Goal: Obtain resource: Download file/media

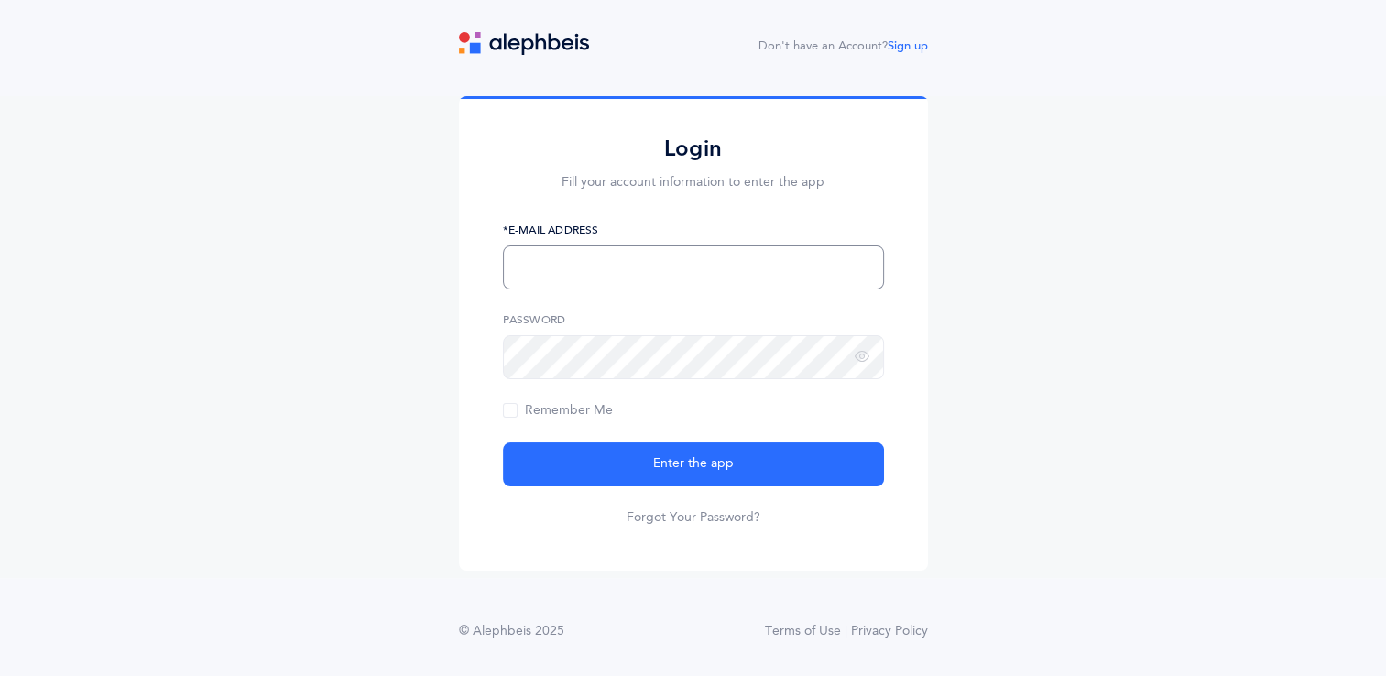
click at [702, 261] on input "text" at bounding box center [693, 267] width 381 height 44
type input "ahanover@shalomtorah.org"
click at [503, 442] on button "Enter the app" at bounding box center [693, 464] width 381 height 44
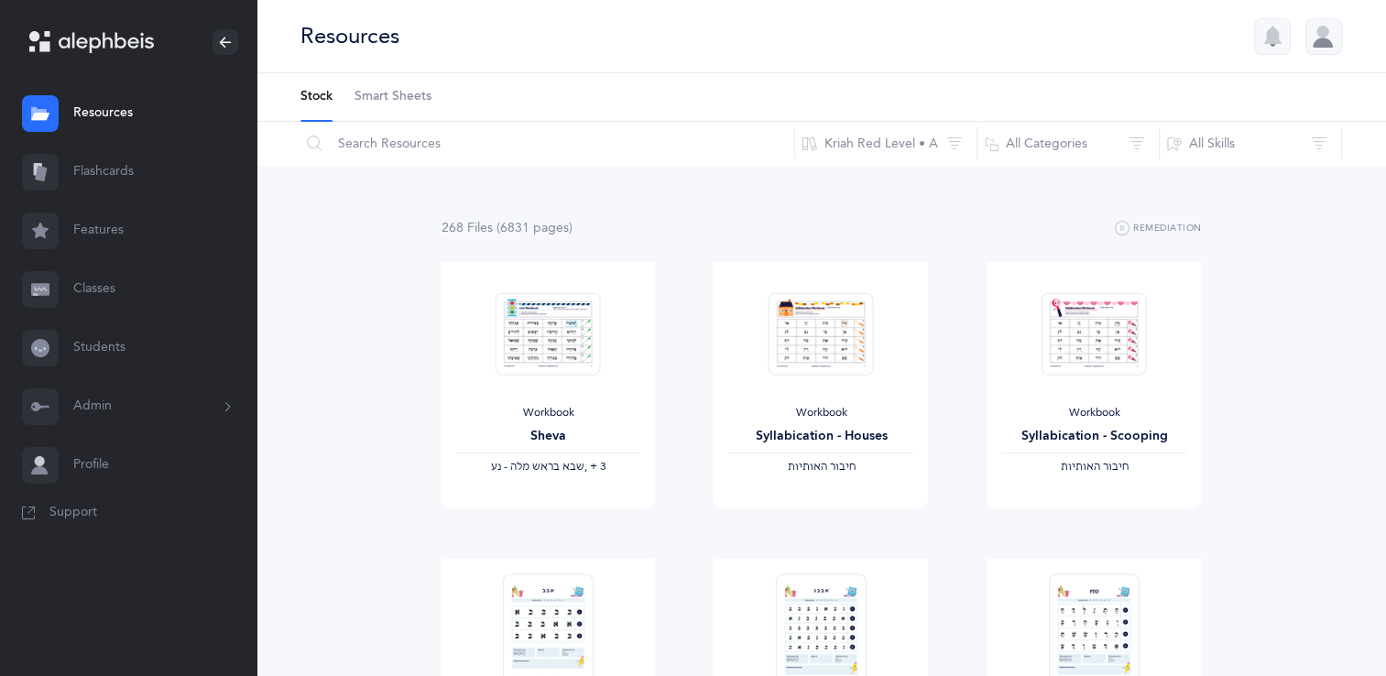
click at [103, 167] on link "Flashcards" at bounding box center [128, 172] width 256 height 59
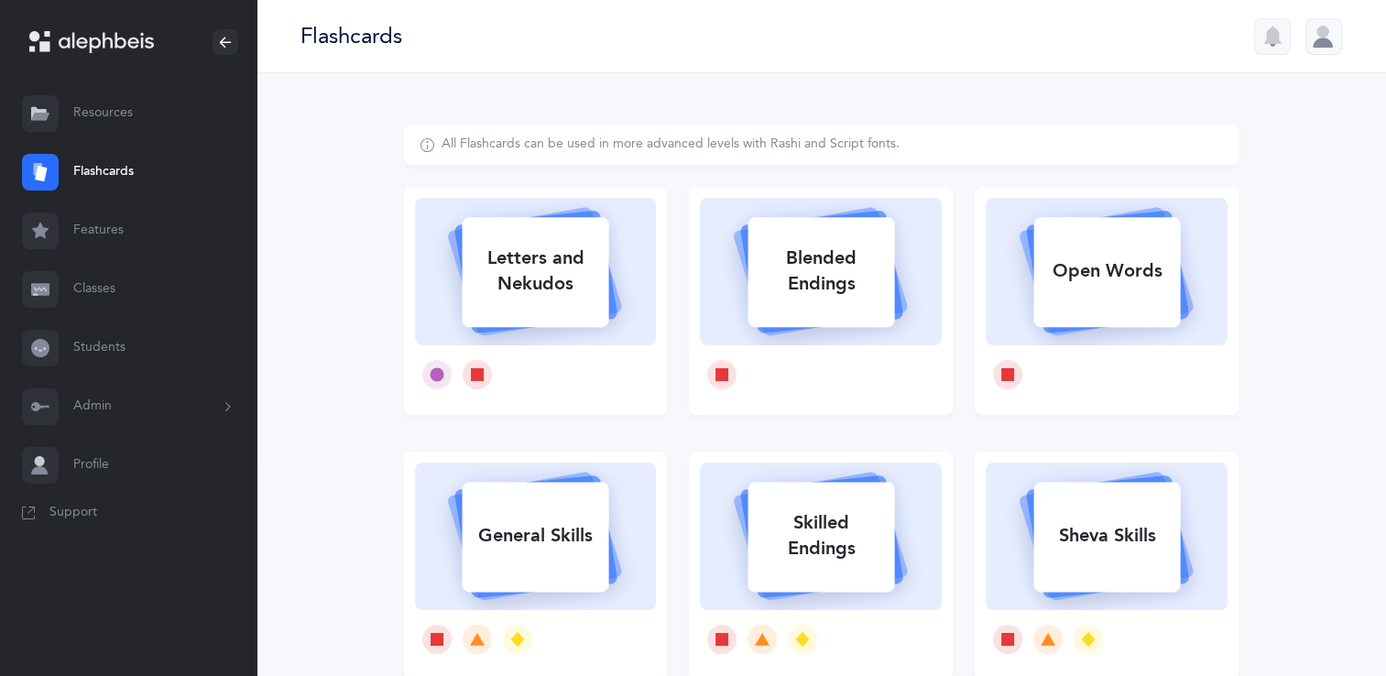
click at [542, 258] on div "Letters and Nekudos" at bounding box center [535, 270] width 147 height 73
select select
select select "single"
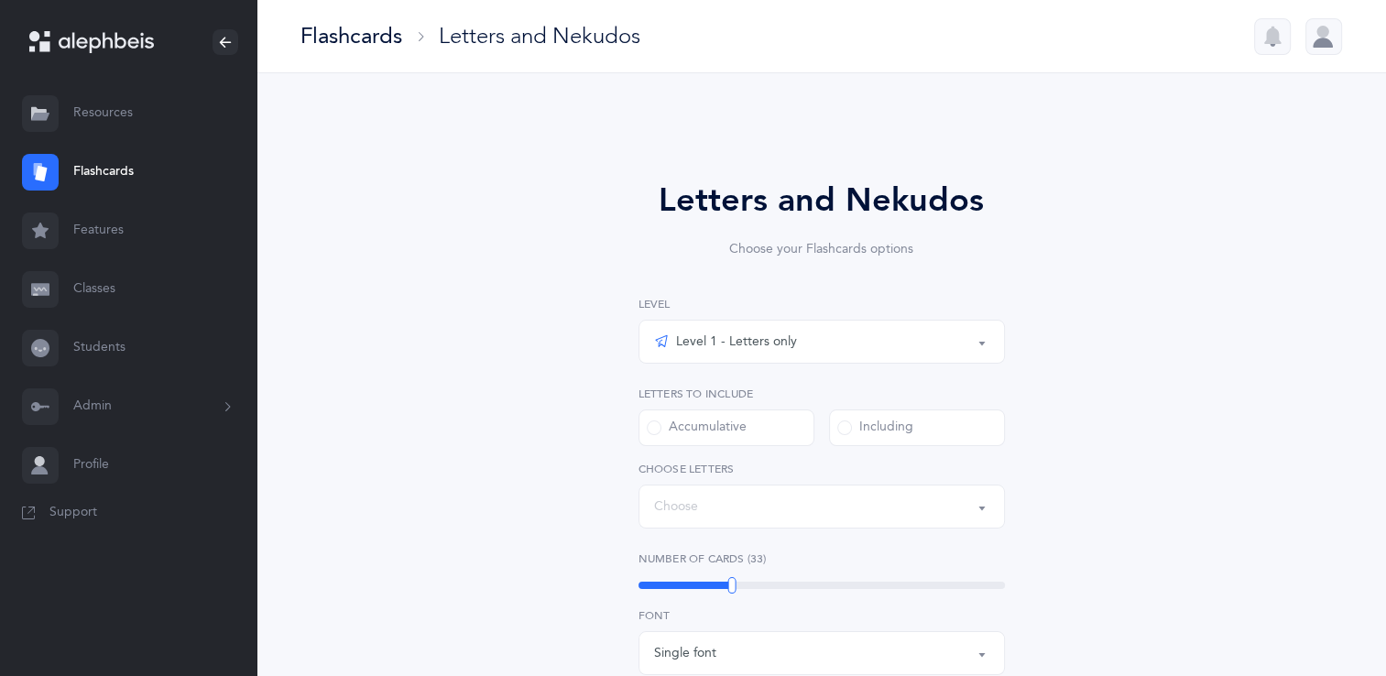
select select "27"
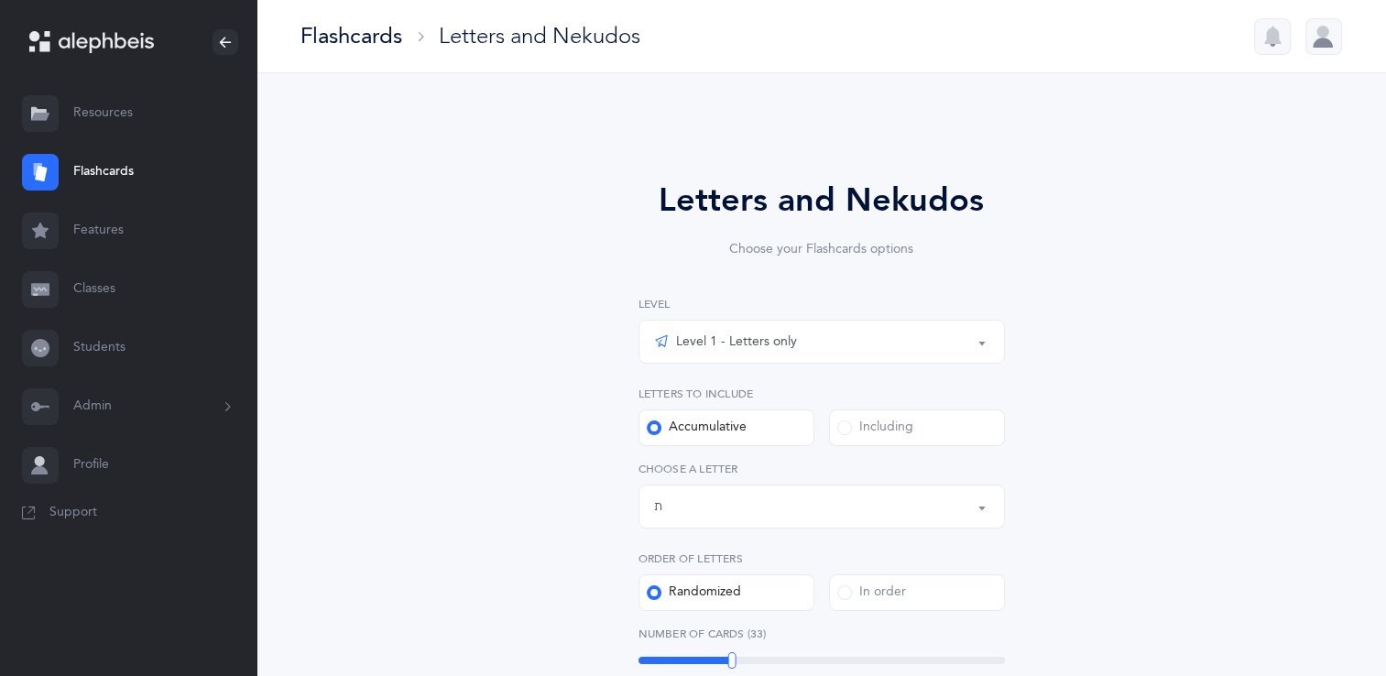
click at [745, 354] on div "Level 1 - Letters only" at bounding box center [821, 341] width 335 height 31
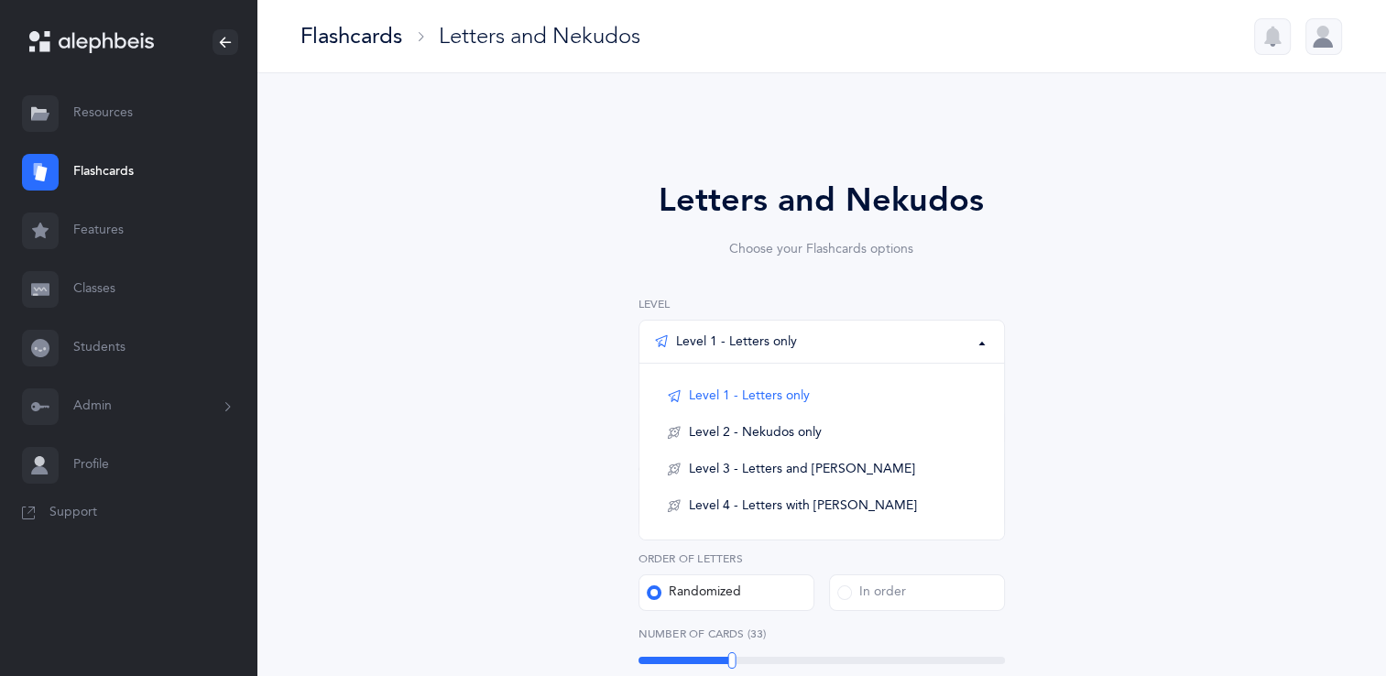
click at [1128, 453] on div "Letters and Nekudos Choose your Flashcards options Level 1 - Letters only Level…" at bounding box center [821, 671] width 835 height 1093
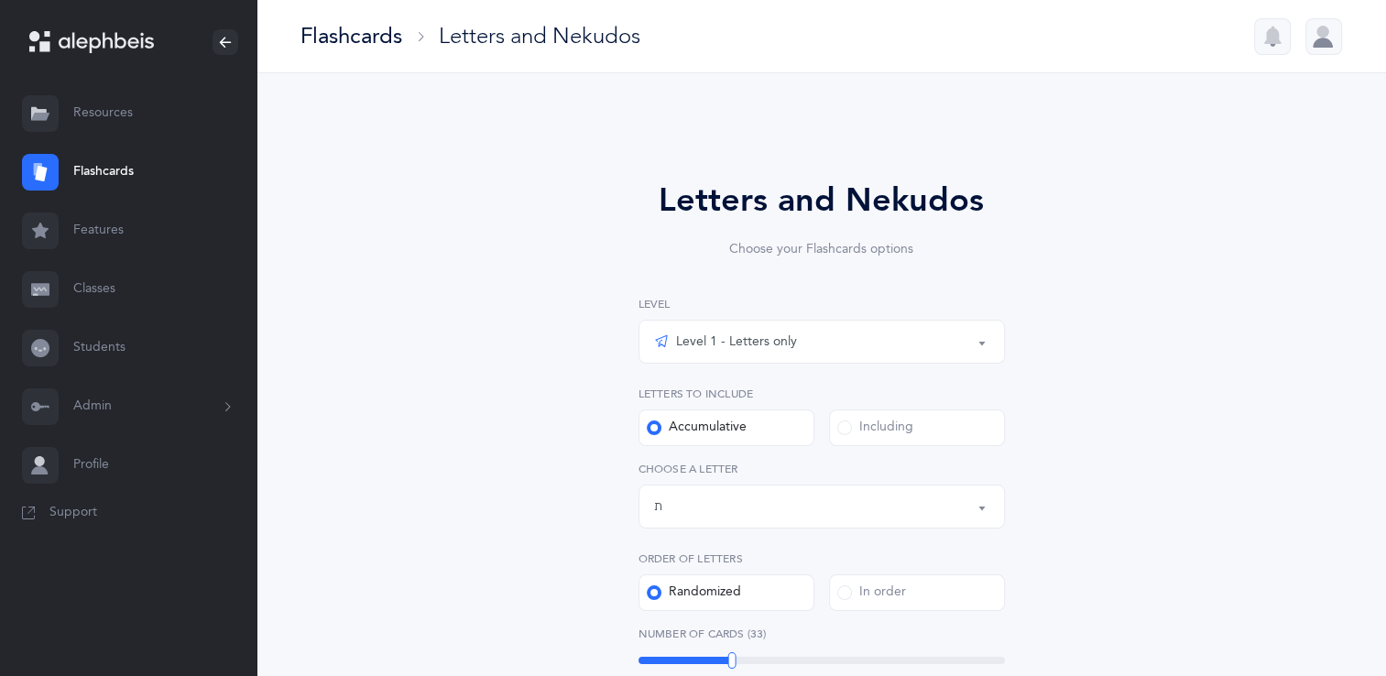
click at [879, 425] on div "Including" at bounding box center [875, 428] width 76 height 18
click at [0, 0] on input "Including" at bounding box center [0, 0] width 0 height 0
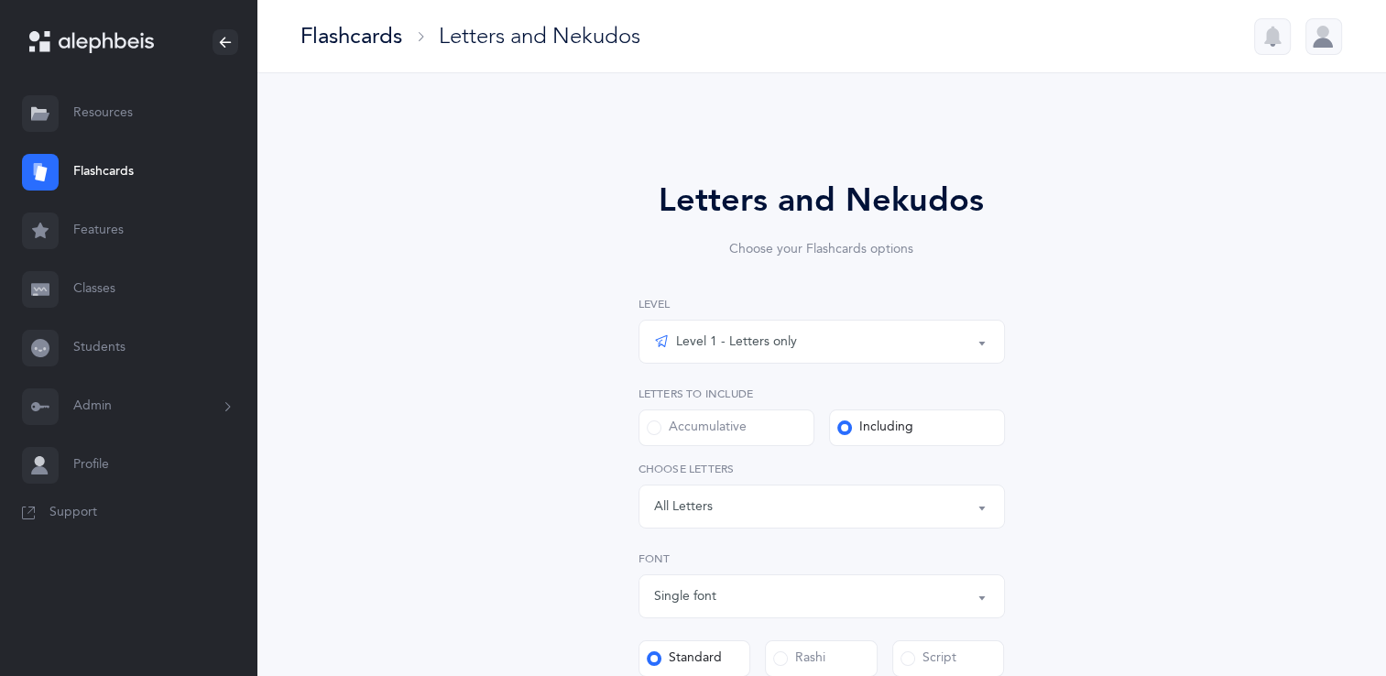
drag, startPoint x: 843, startPoint y: 499, endPoint x: 802, endPoint y: 502, distance: 40.4
click at [802, 502] on div "Letters: All Letters" at bounding box center [821, 506] width 335 height 31
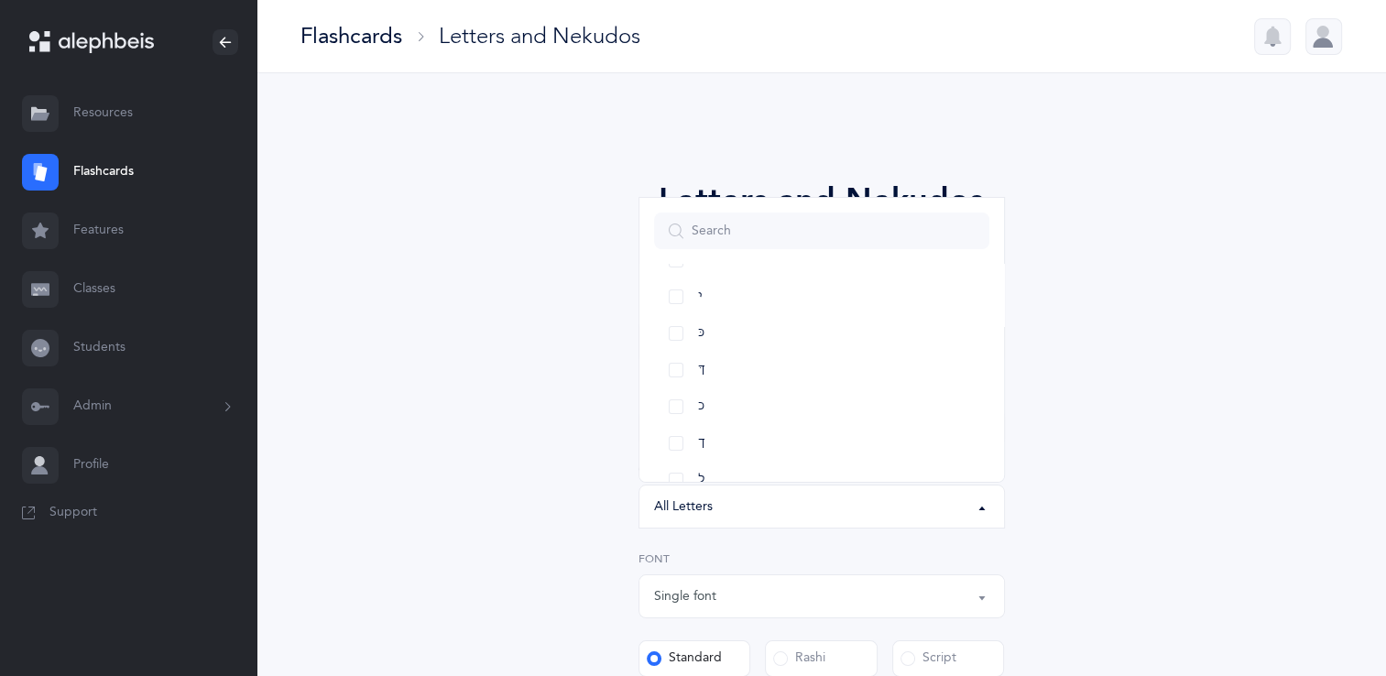
scroll to position [509, 0]
click at [648, 474] on ul "All Letters א בּ ב ג ד ה ו ז ח ט י כּ ךּ כ [DEMOGRAPHIC_DATA] ל מ ם נ ן ס ע פּ …" at bounding box center [821, 392] width 364 height 1275
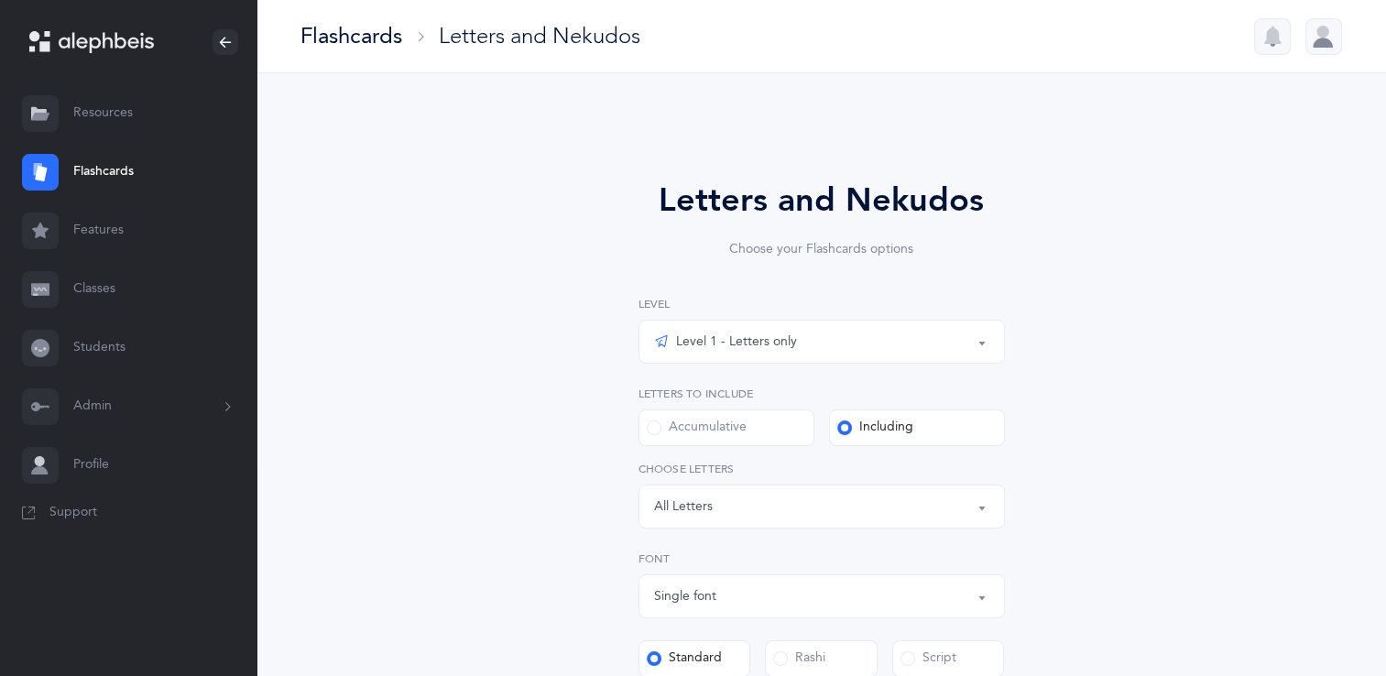
drag, startPoint x: 771, startPoint y: 512, endPoint x: 705, endPoint y: 508, distance: 66.0
click at [705, 508] on div "Letters: All Letters" at bounding box center [821, 506] width 335 height 31
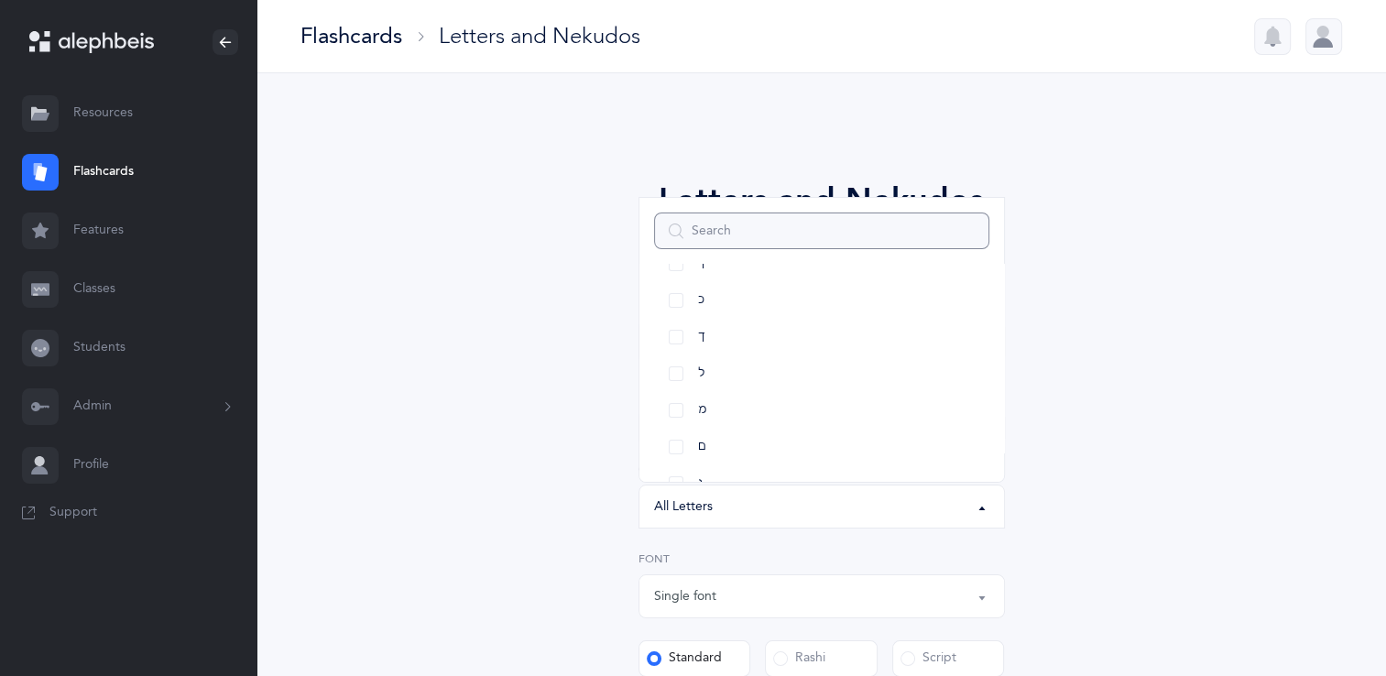
scroll to position [0, 0]
click at [705, 508] on div "All Letters" at bounding box center [683, 506] width 59 height 19
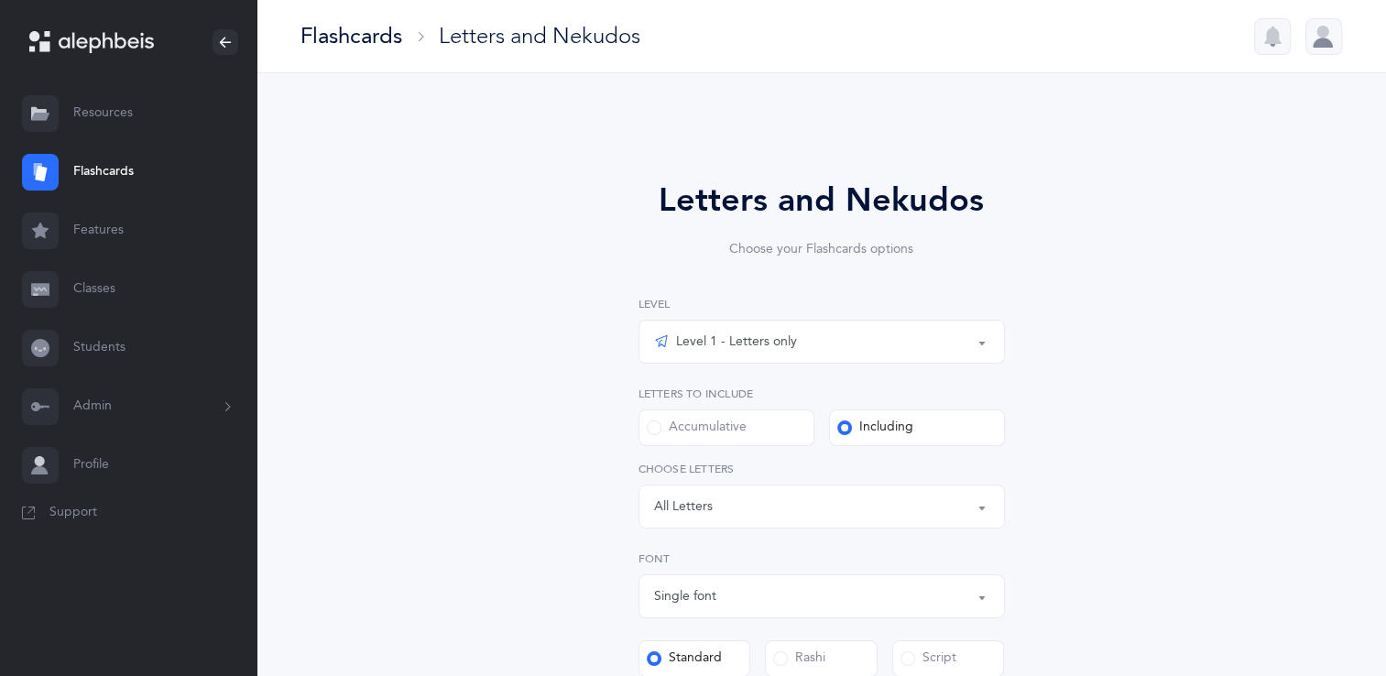
click at [705, 508] on div "All Letters" at bounding box center [683, 506] width 59 height 19
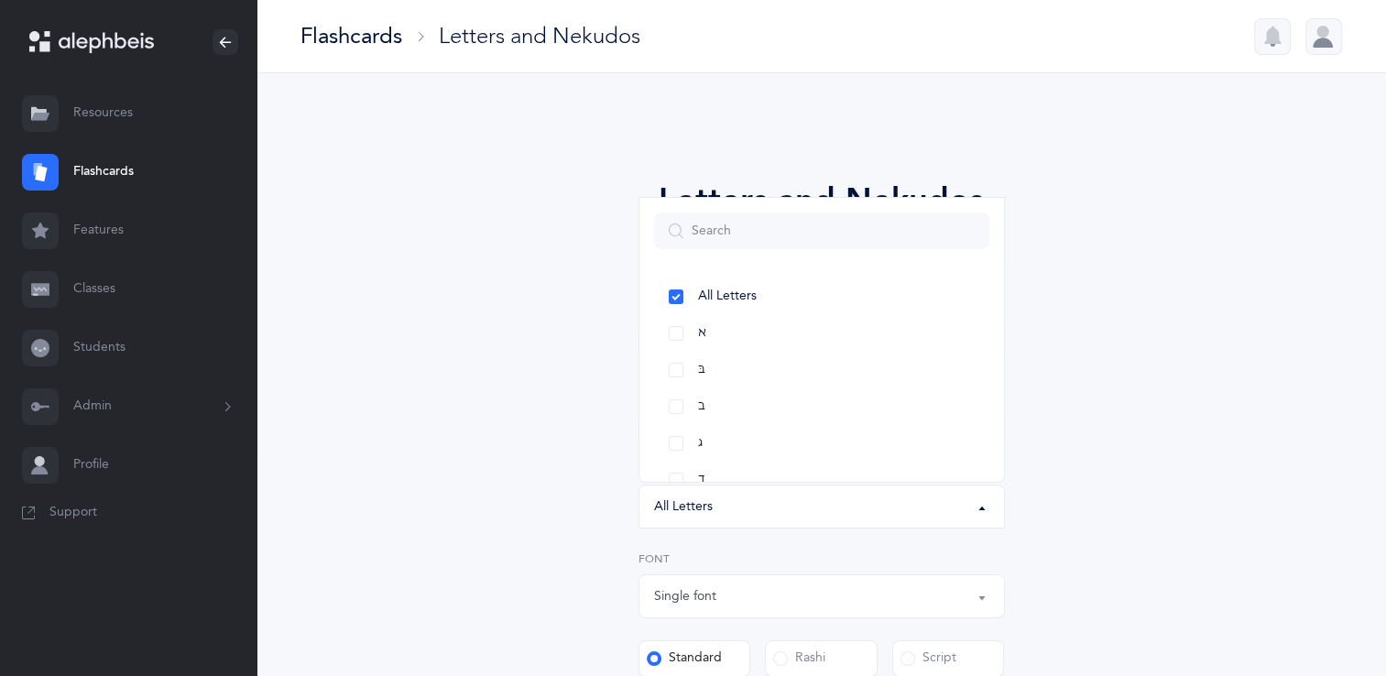
click at [705, 508] on div "All Letters" at bounding box center [683, 506] width 59 height 19
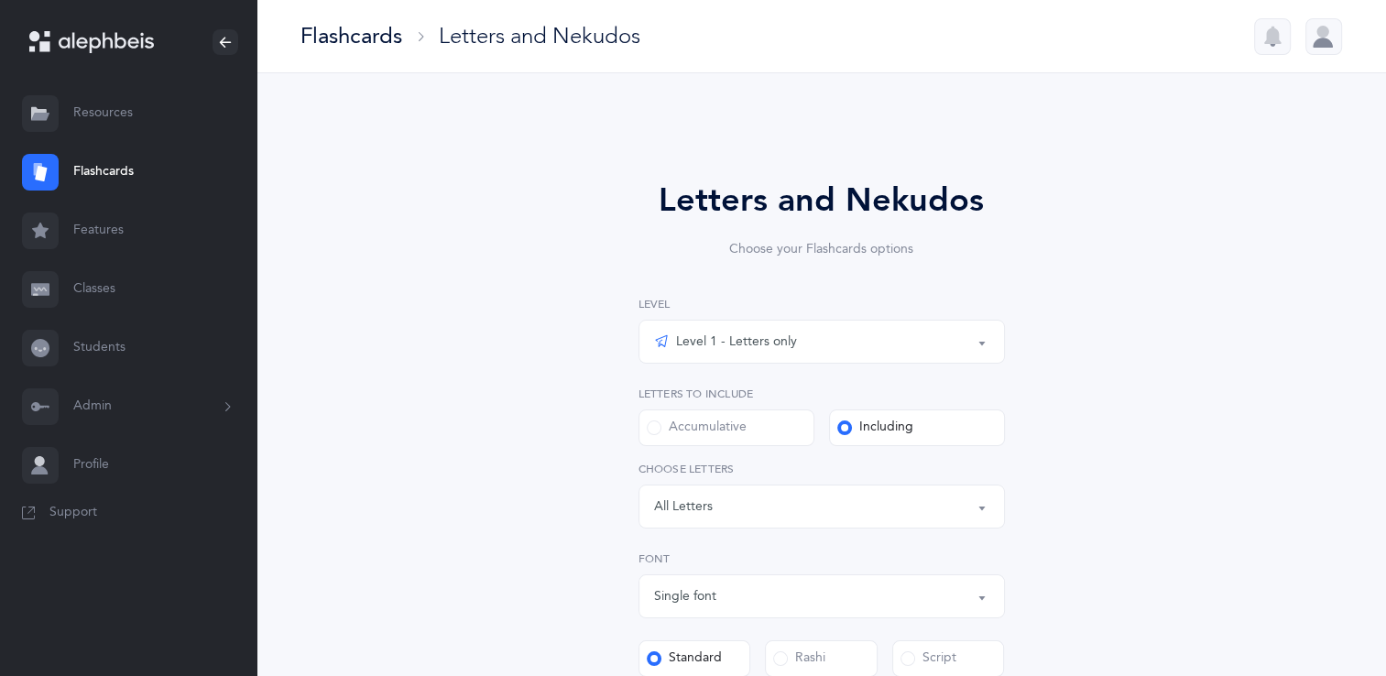
click at [705, 508] on div "All Letters" at bounding box center [683, 506] width 59 height 19
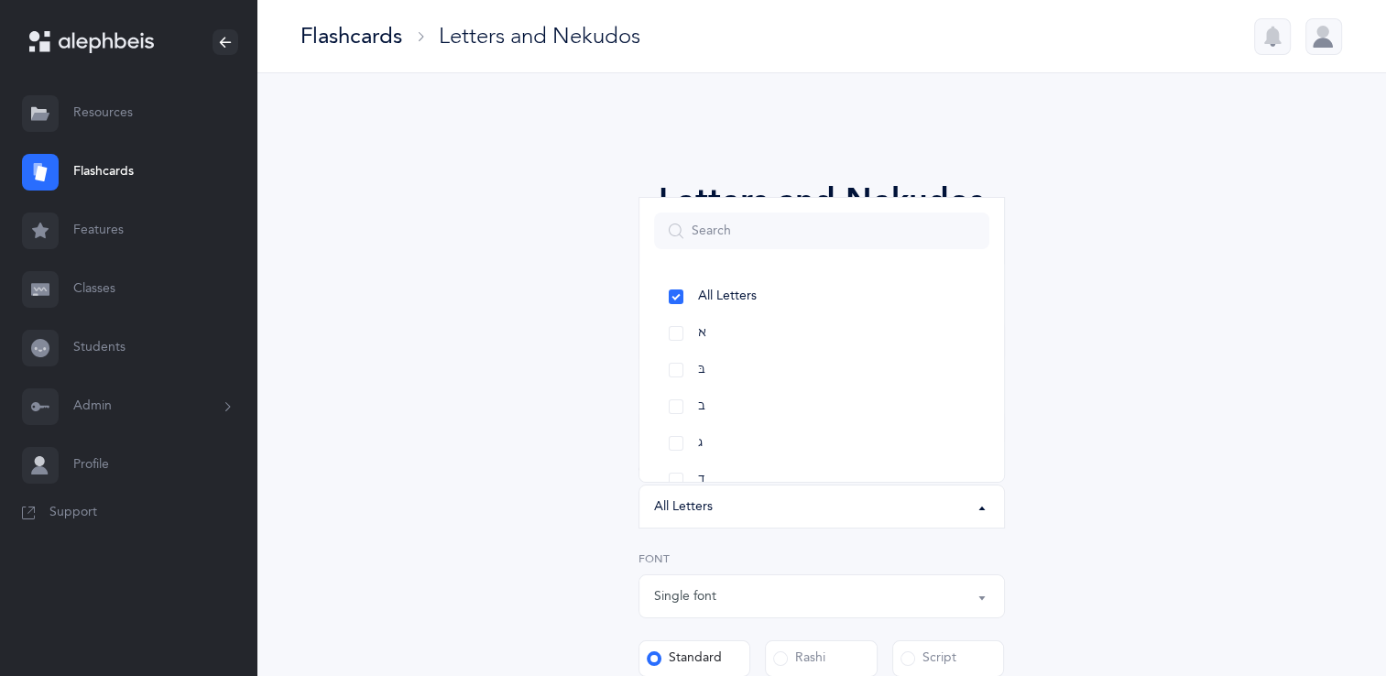
click at [1125, 435] on div "Letters and Nekudos Choose your Flashcards options Level 1 - Letters only Level…" at bounding box center [821, 605] width 835 height 961
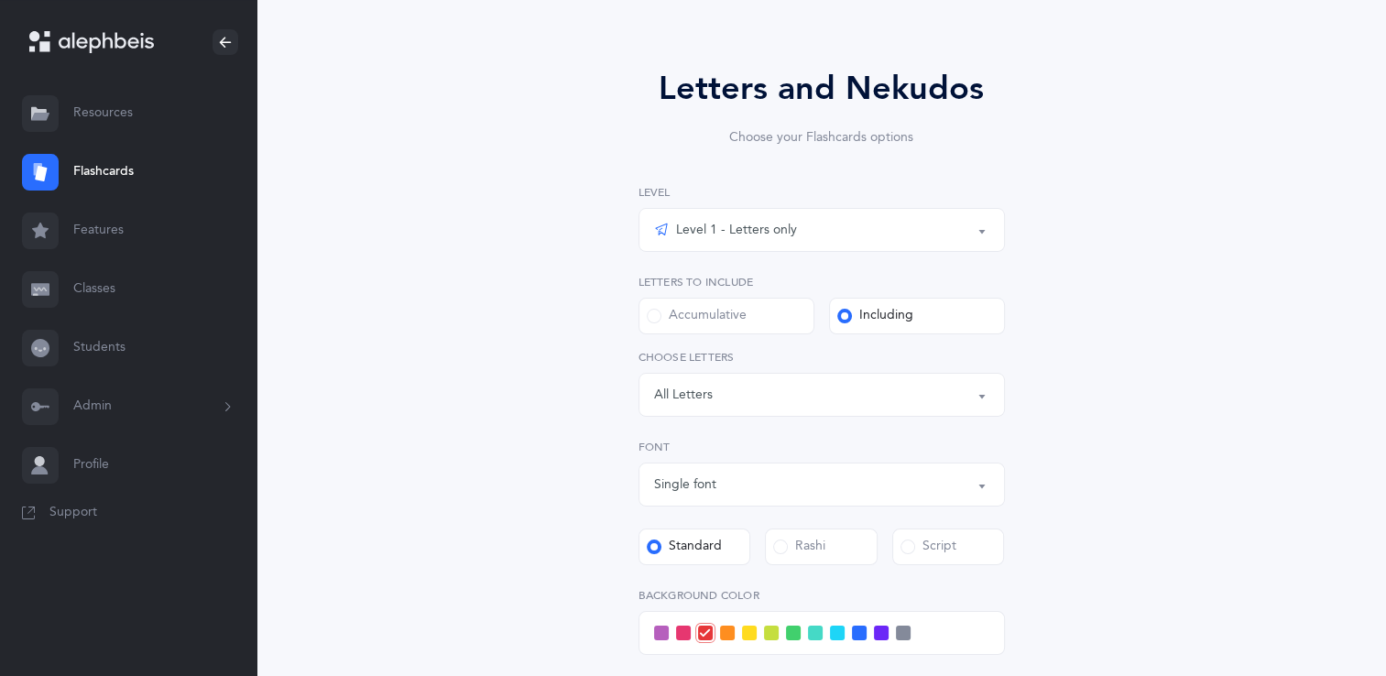
scroll to position [147, 0]
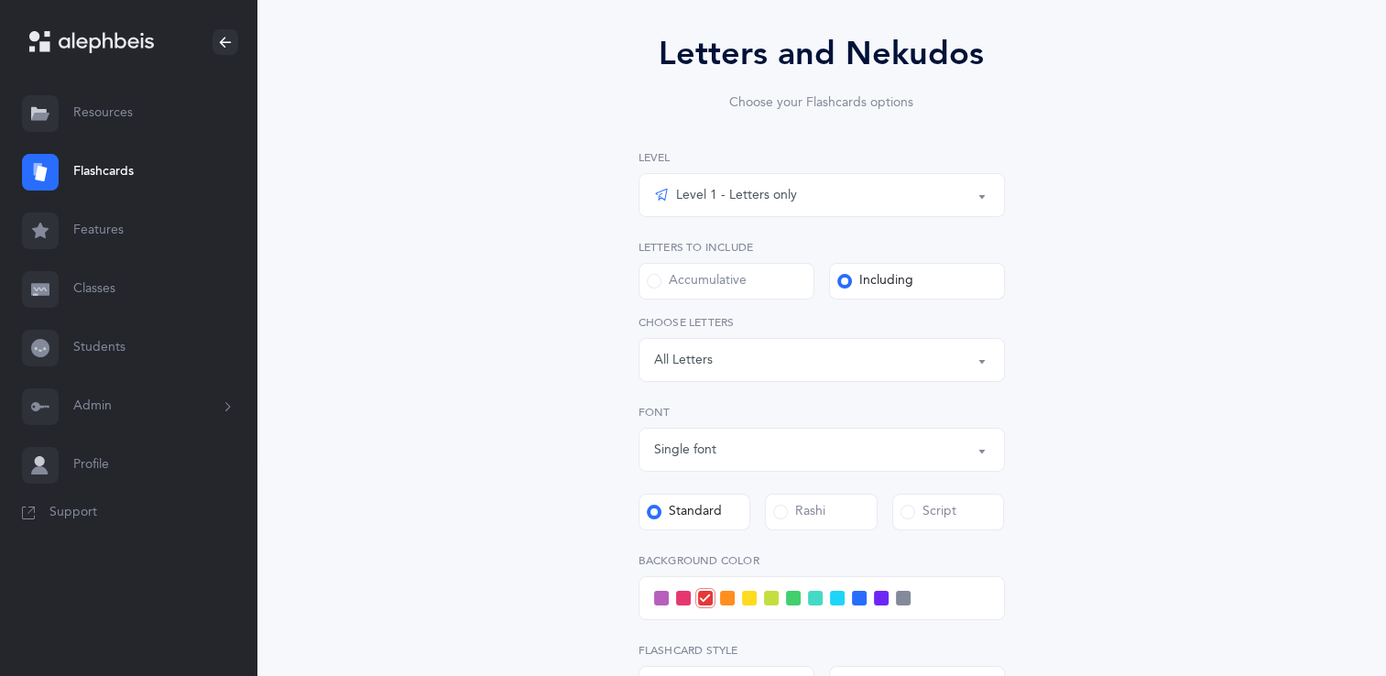
click at [842, 363] on div "Letters: All Letters" at bounding box center [821, 359] width 335 height 31
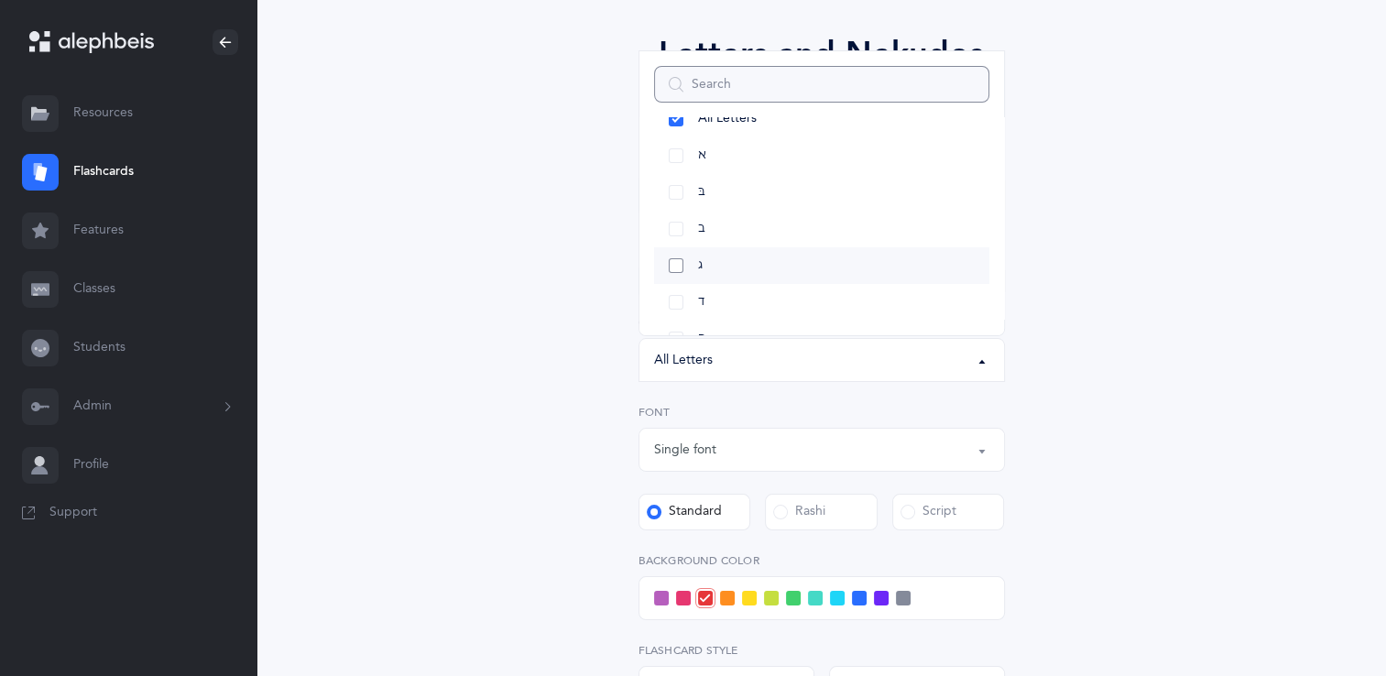
scroll to position [32, 0]
click at [800, 267] on link "ג" at bounding box center [821, 264] width 335 height 37
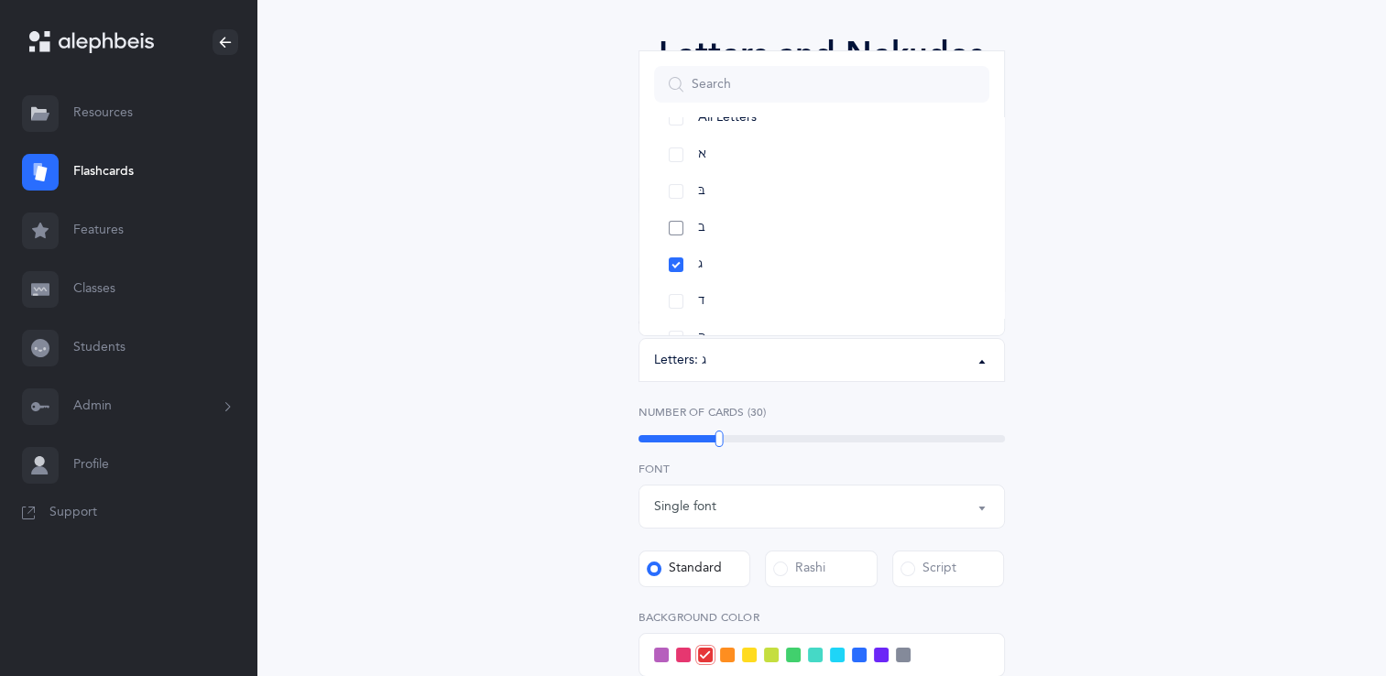
click at [708, 231] on link "ב" at bounding box center [821, 228] width 335 height 37
click at [702, 200] on link "בּ" at bounding box center [821, 191] width 335 height 37
click at [707, 163] on link "א" at bounding box center [821, 154] width 335 height 37
select select "1"
click at [703, 284] on link "ד" at bounding box center [821, 301] width 335 height 37
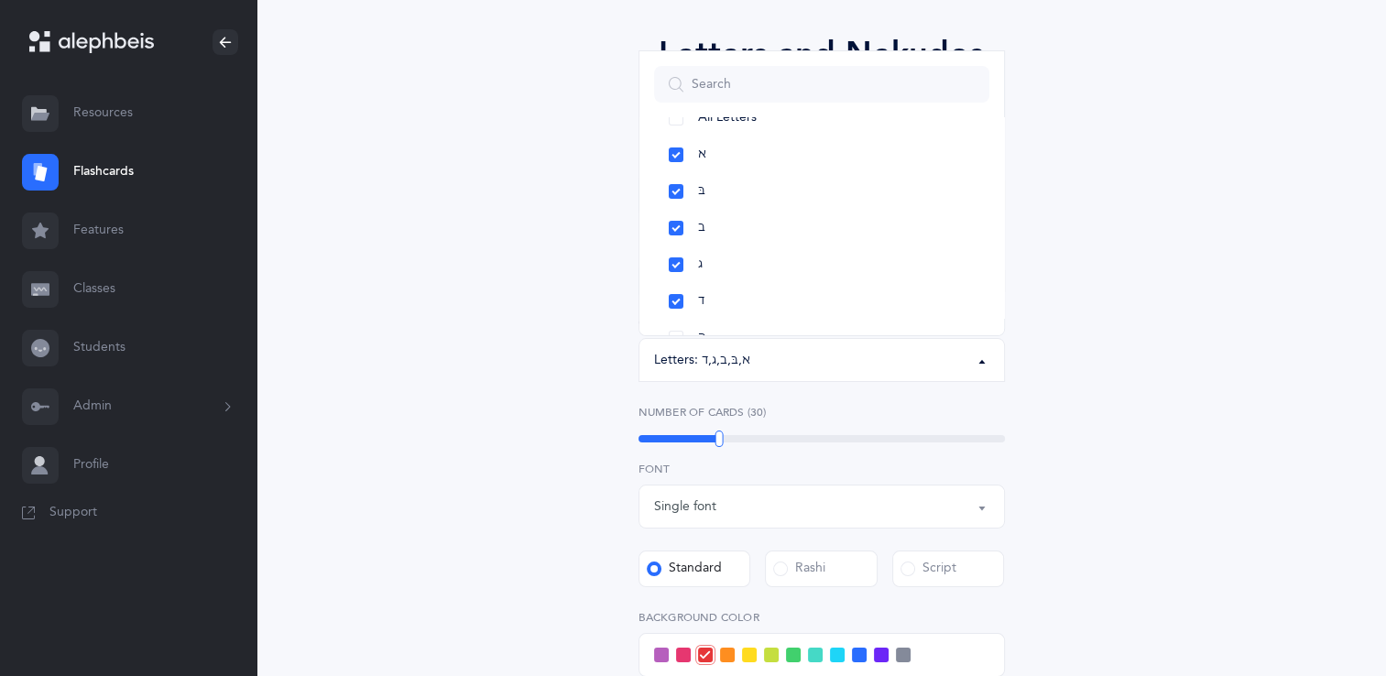
click at [1106, 441] on div "Letters and Nekudos Choose your Flashcards options Level 1 - Letters only Level…" at bounding box center [821, 486] width 835 height 1017
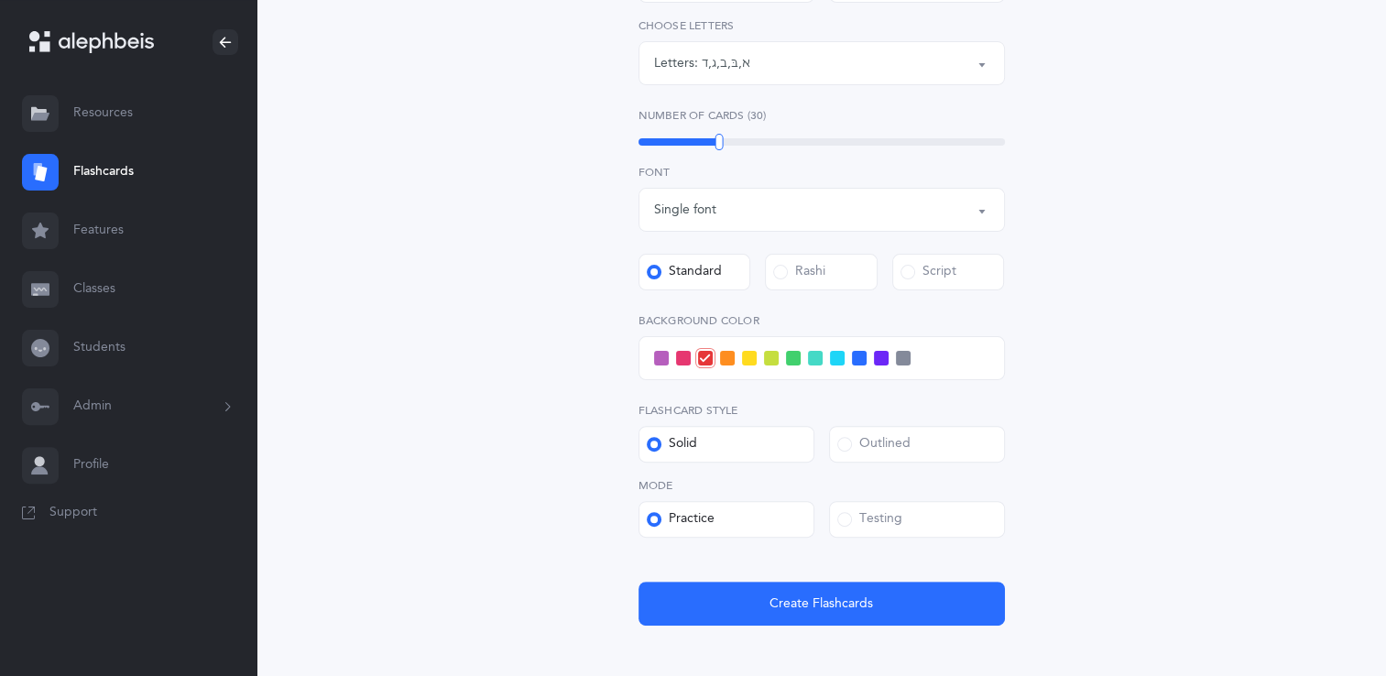
scroll to position [476, 0]
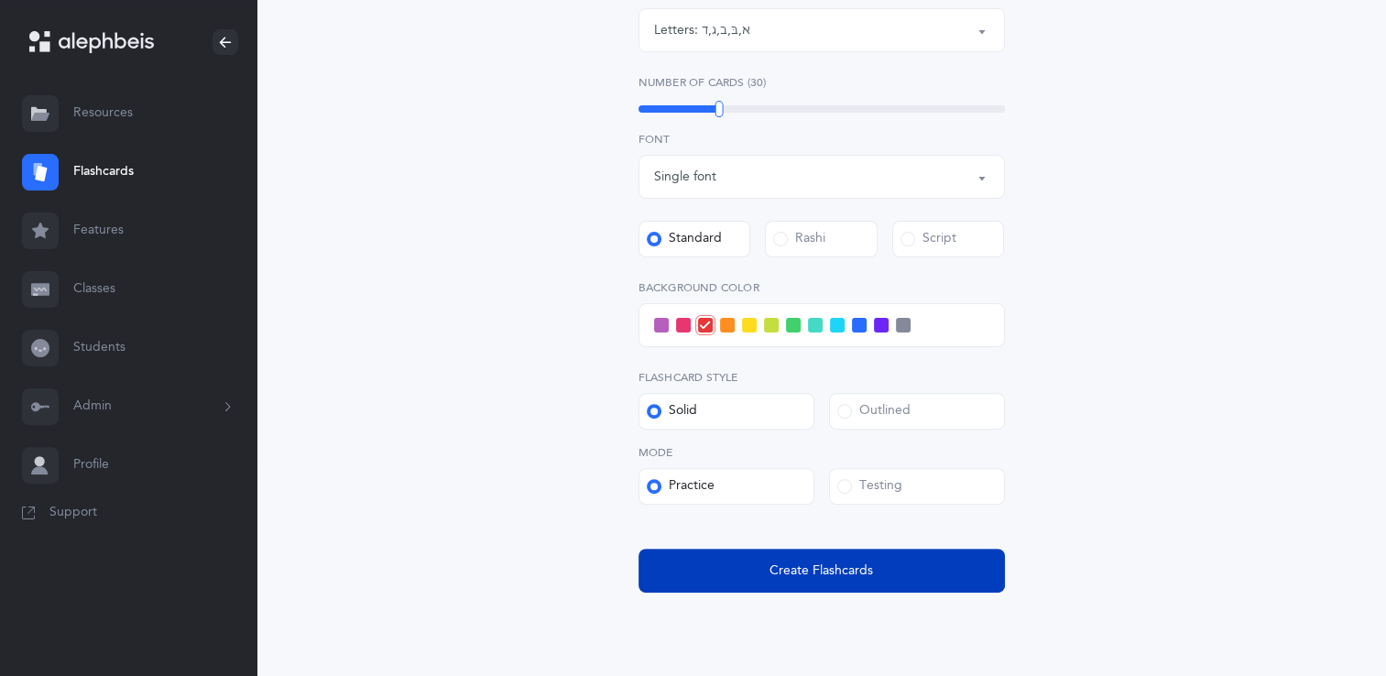
click at [940, 570] on button "Create Flashcards" at bounding box center [821, 571] width 366 height 44
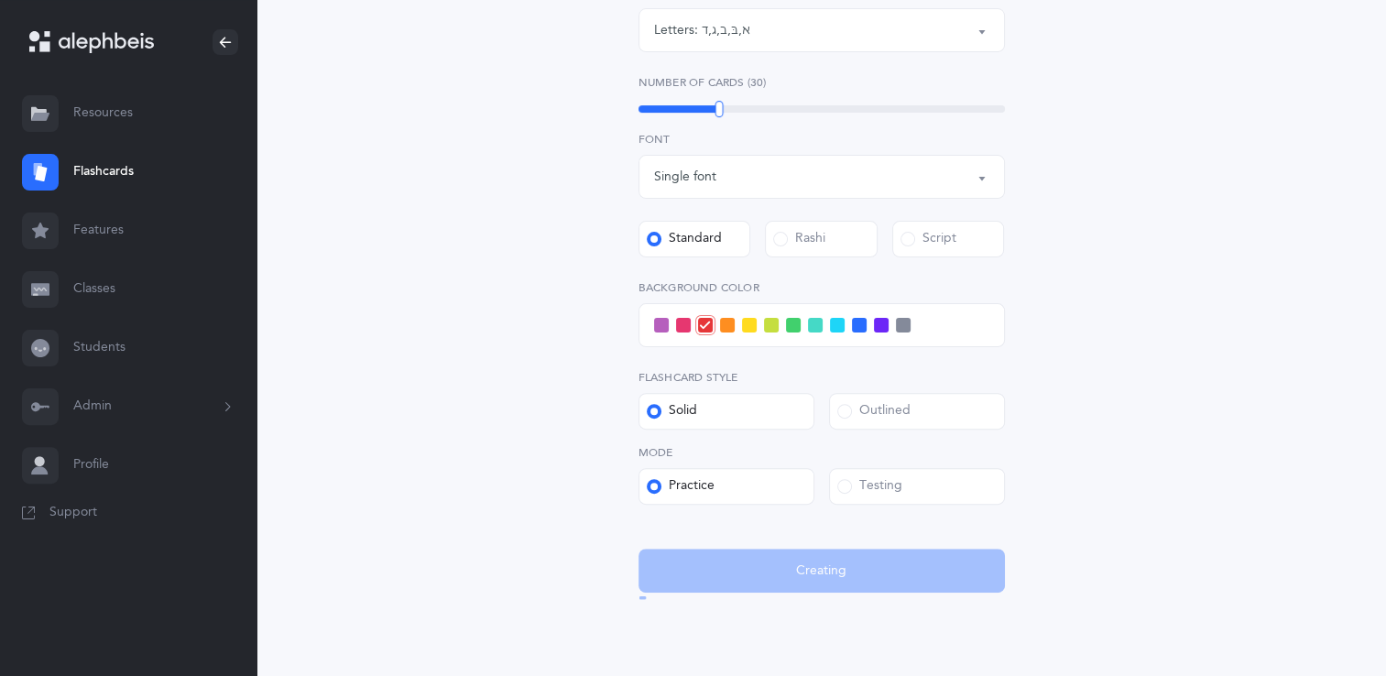
scroll to position [0, 0]
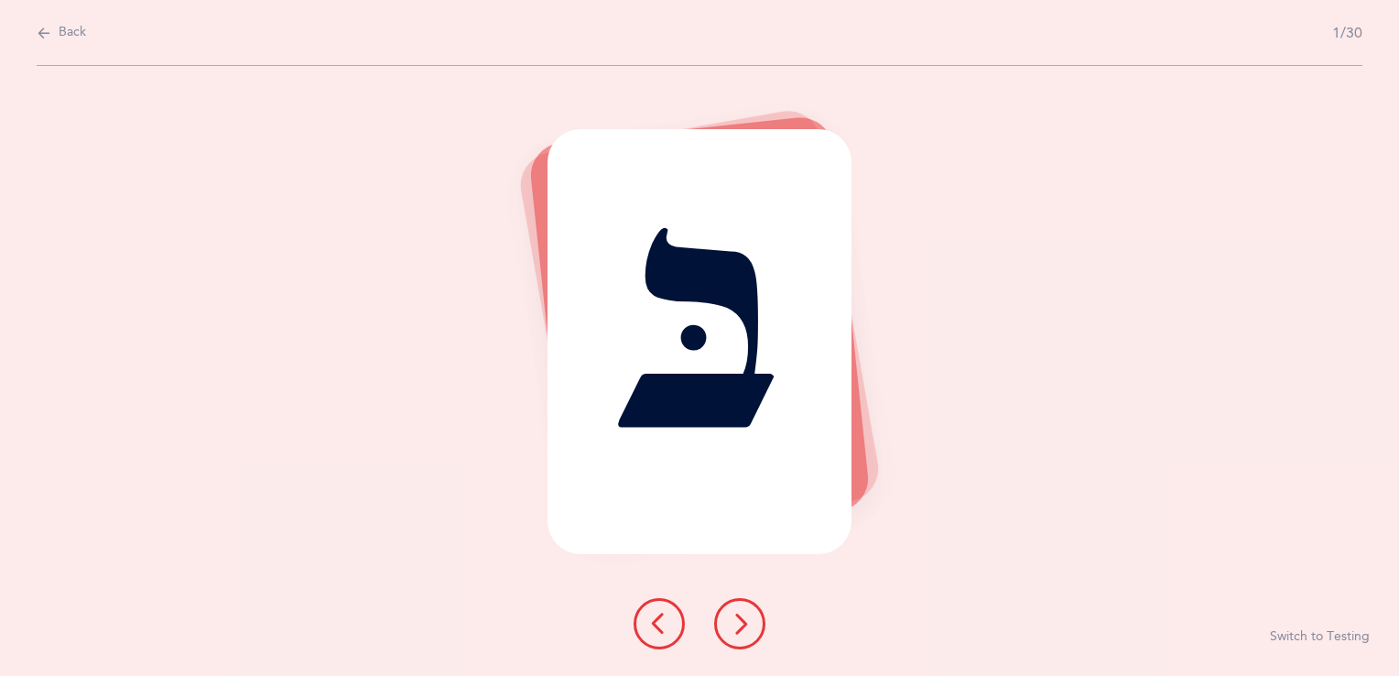
click at [745, 617] on icon at bounding box center [740, 624] width 22 height 22
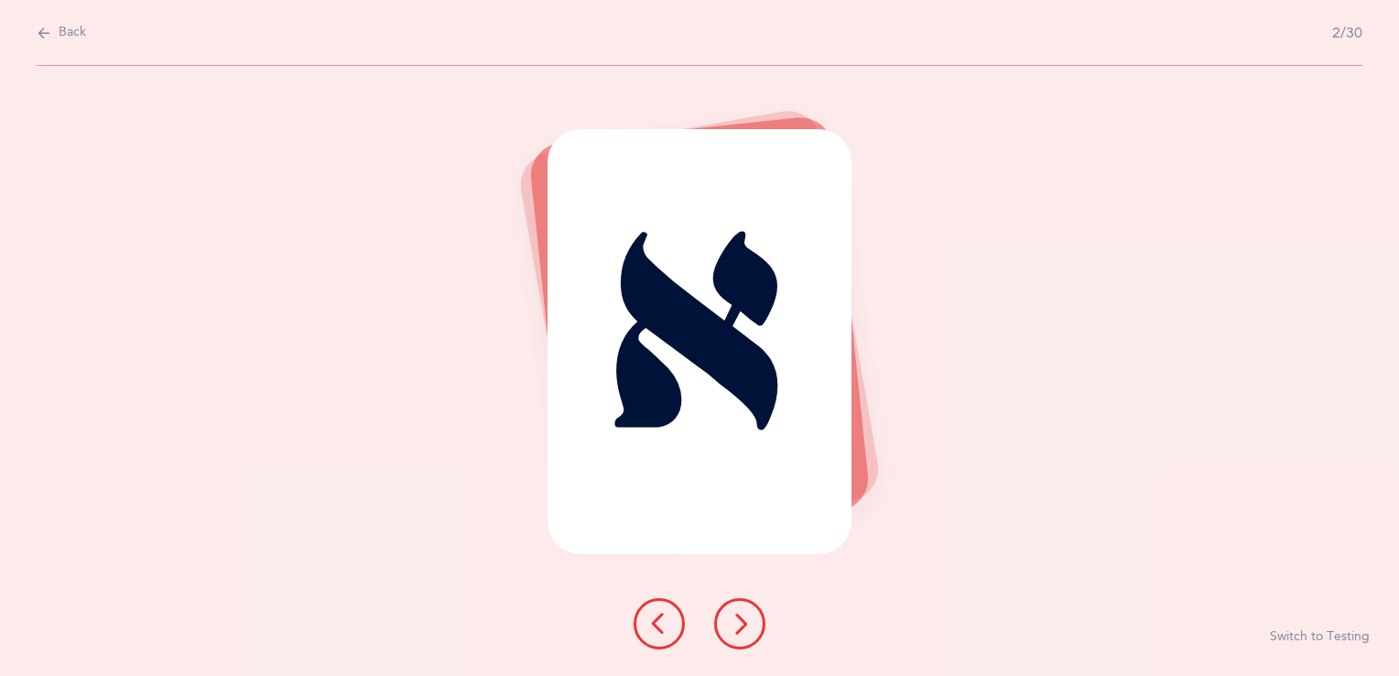
click at [745, 617] on icon at bounding box center [740, 624] width 22 height 22
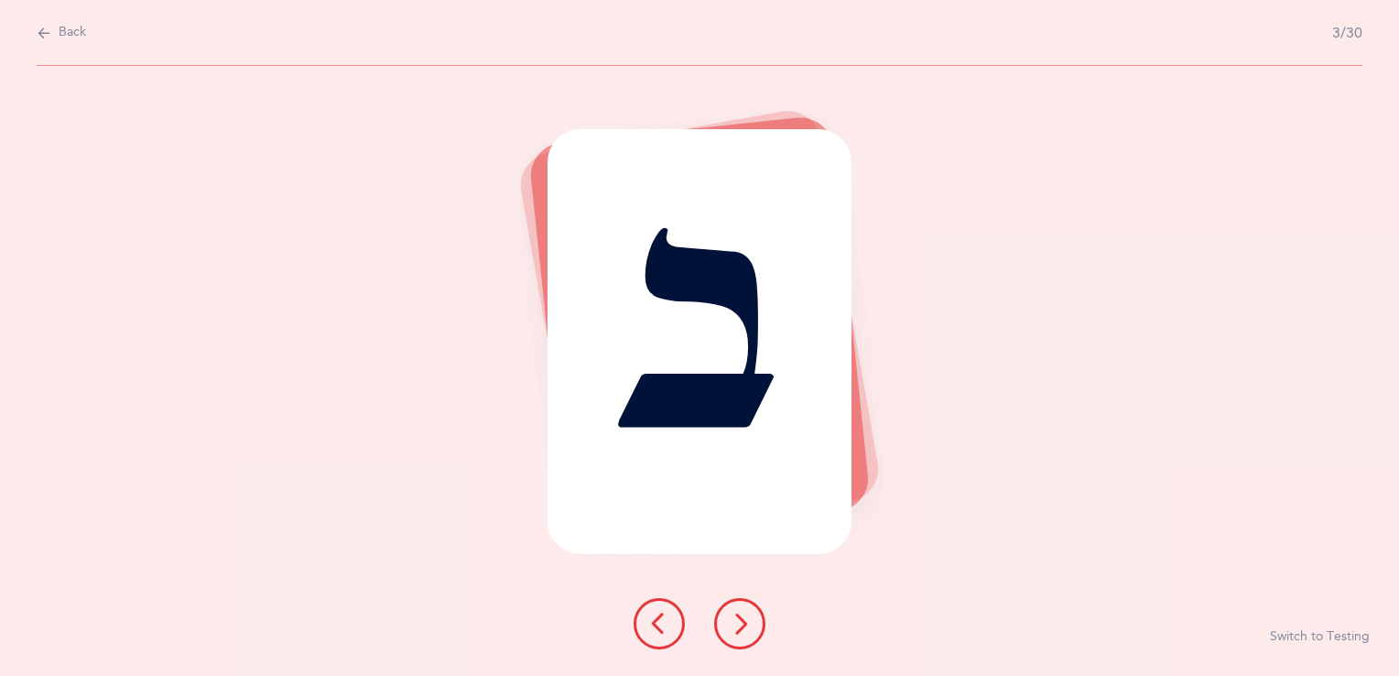
click at [745, 617] on icon at bounding box center [740, 624] width 22 height 22
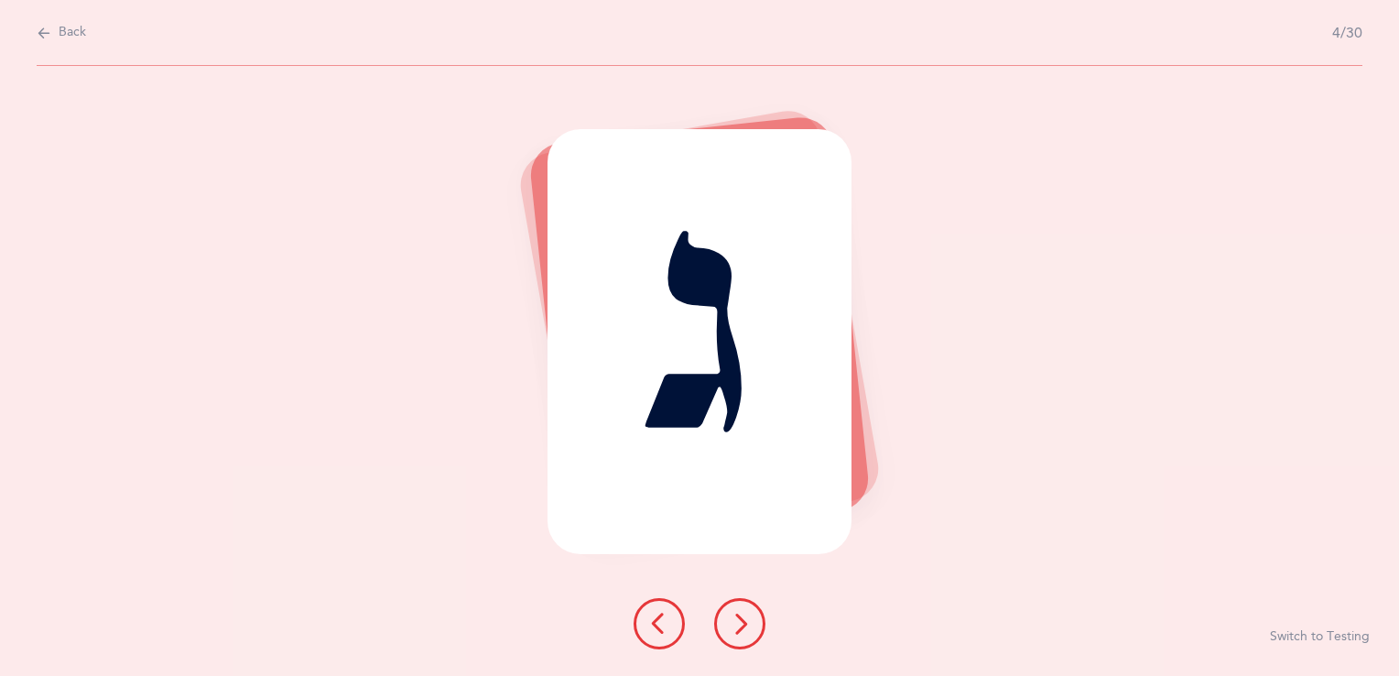
click at [72, 34] on span "Back" at bounding box center [72, 33] width 27 height 18
select select "1"
select select "single"
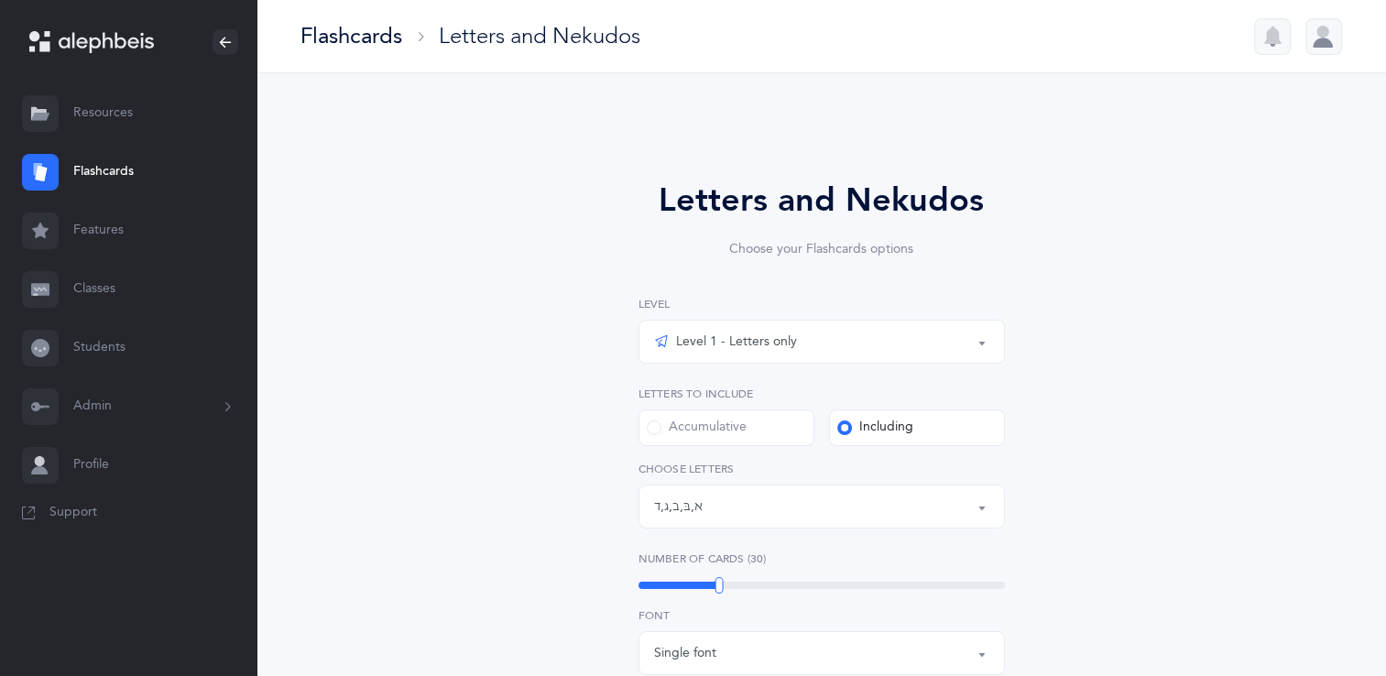
click at [106, 119] on link "Resources" at bounding box center [128, 113] width 256 height 59
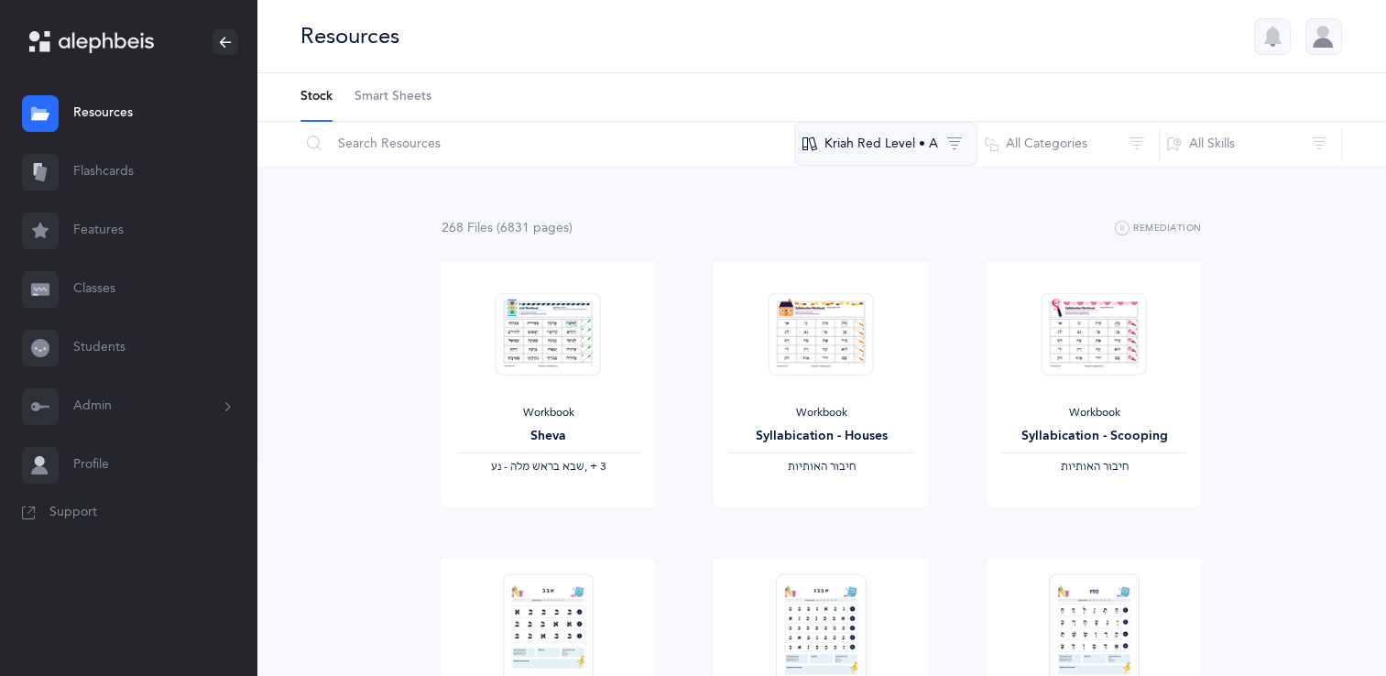
click at [868, 150] on button "Kriah Red Level • A" at bounding box center [885, 144] width 183 height 44
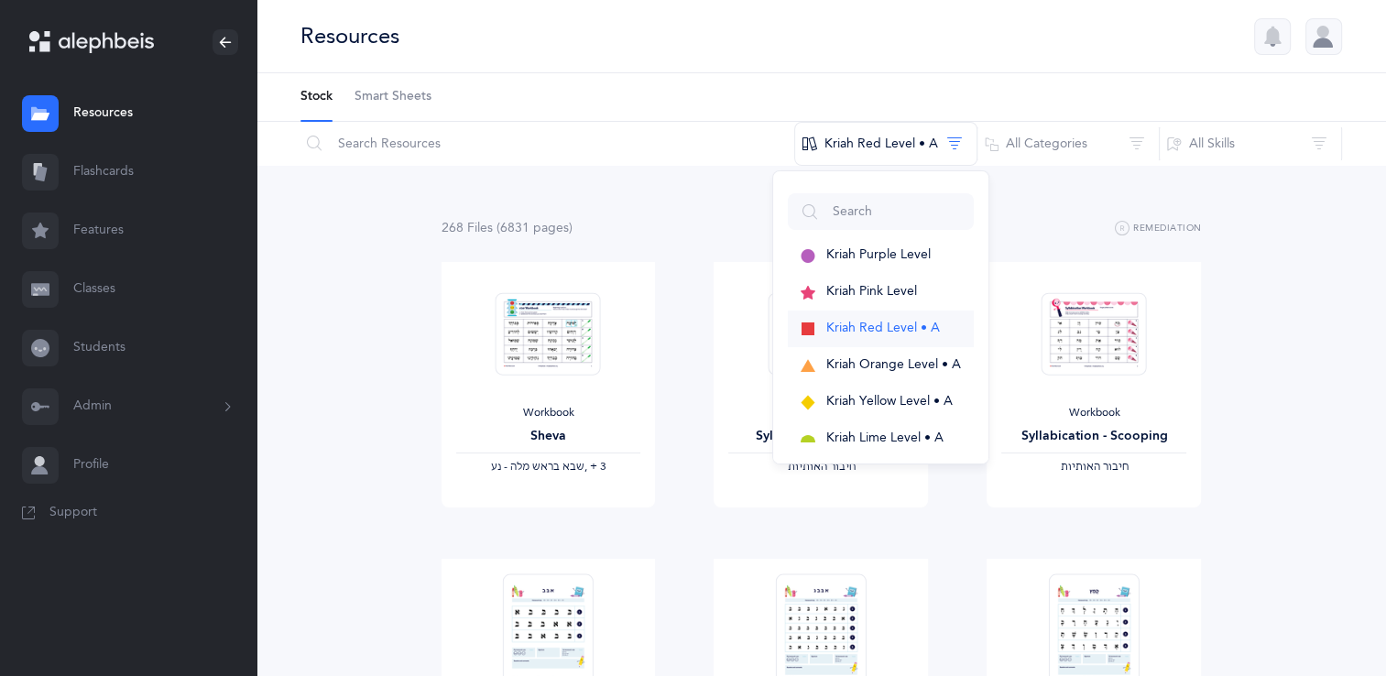
click at [876, 325] on span "Kriah Red Level • A" at bounding box center [883, 328] width 114 height 15
click at [1052, 142] on button "All Categories" at bounding box center [1067, 144] width 183 height 44
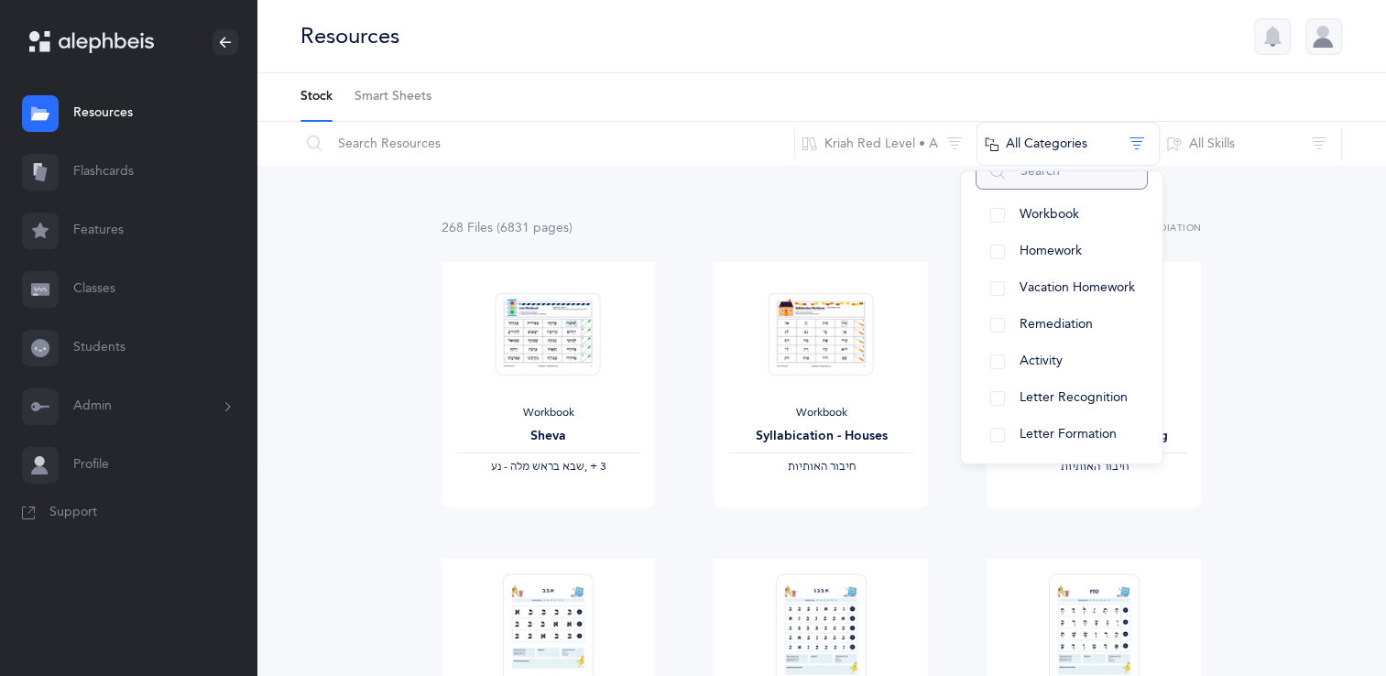
scroll to position [71, 0]
click at [1079, 254] on span "Homework" at bounding box center [1050, 257] width 62 height 15
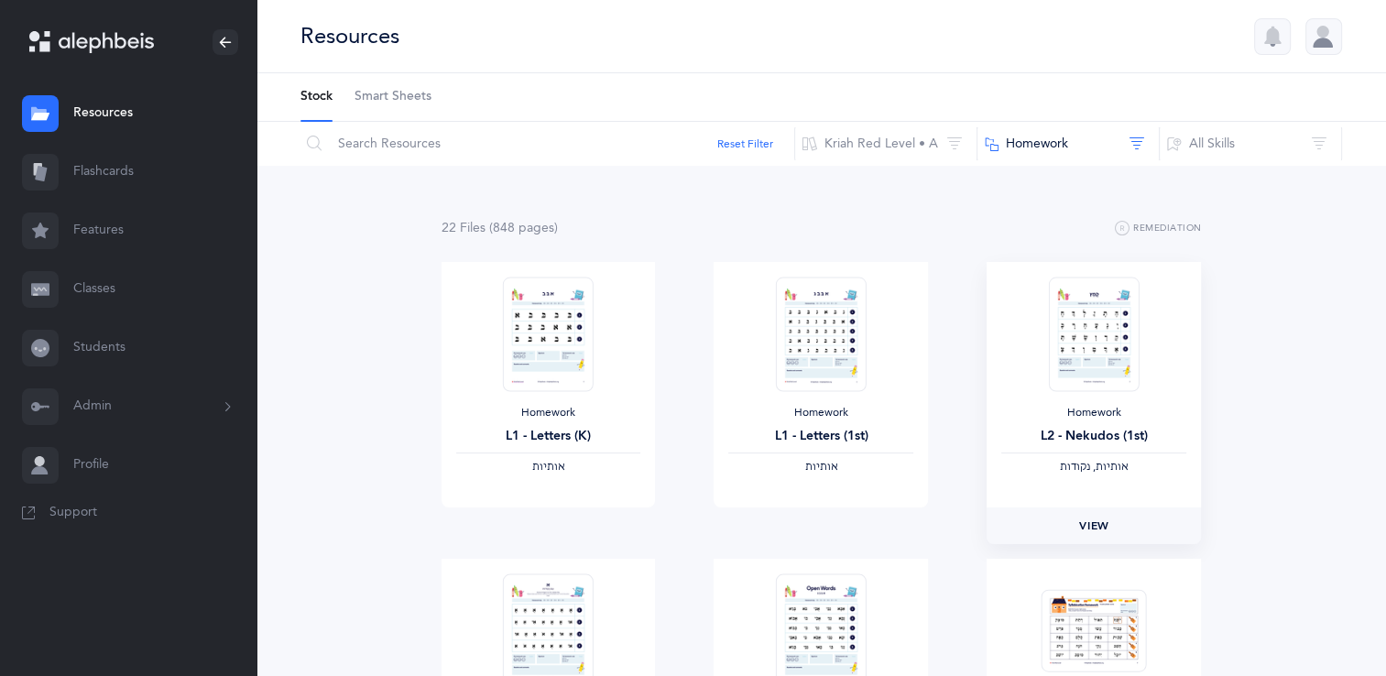
click at [1102, 533] on span "View" at bounding box center [1093, 525] width 29 height 16
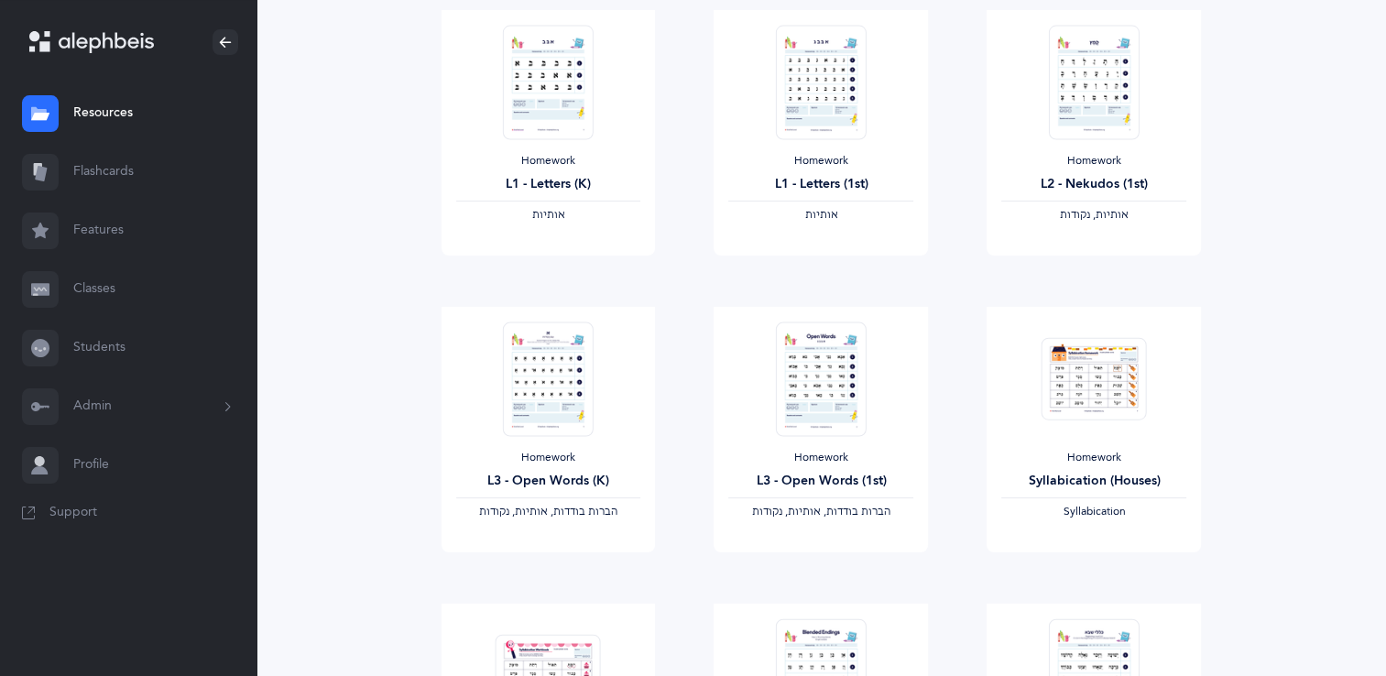
scroll to position [256, 0]
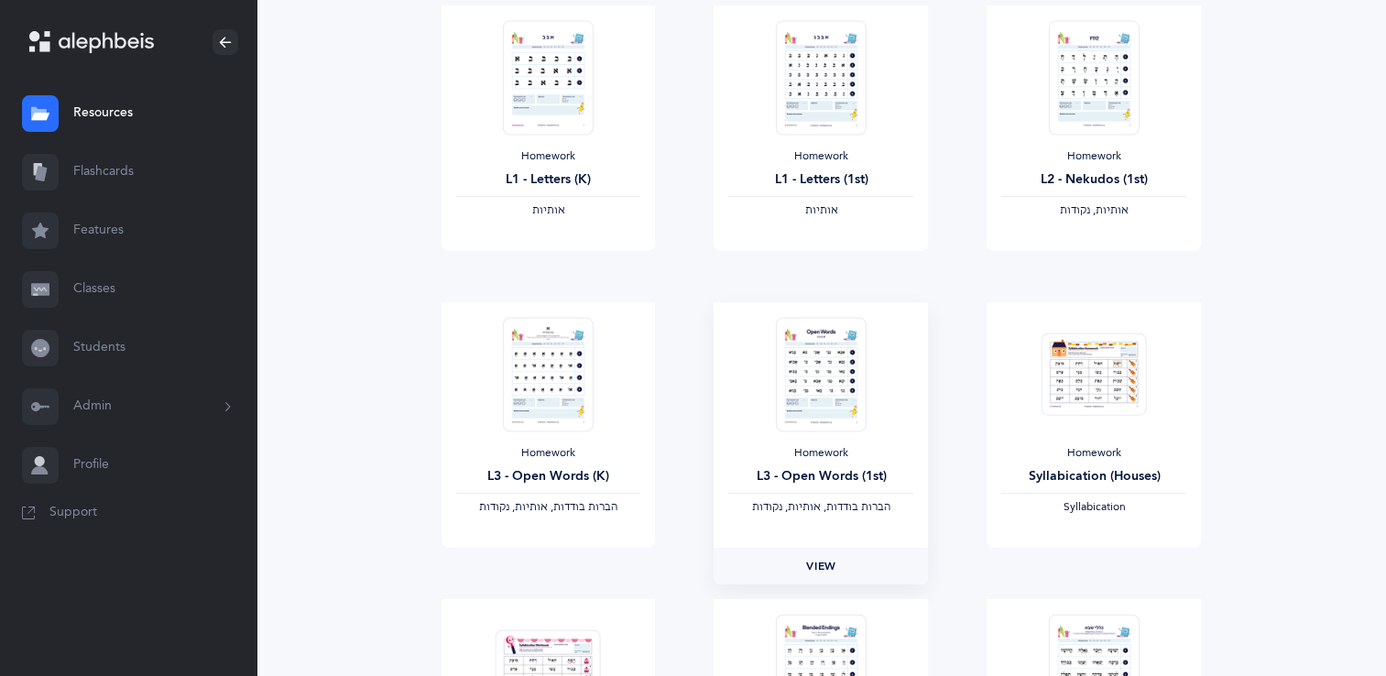
click at [821, 559] on span "View" at bounding box center [820, 566] width 29 height 16
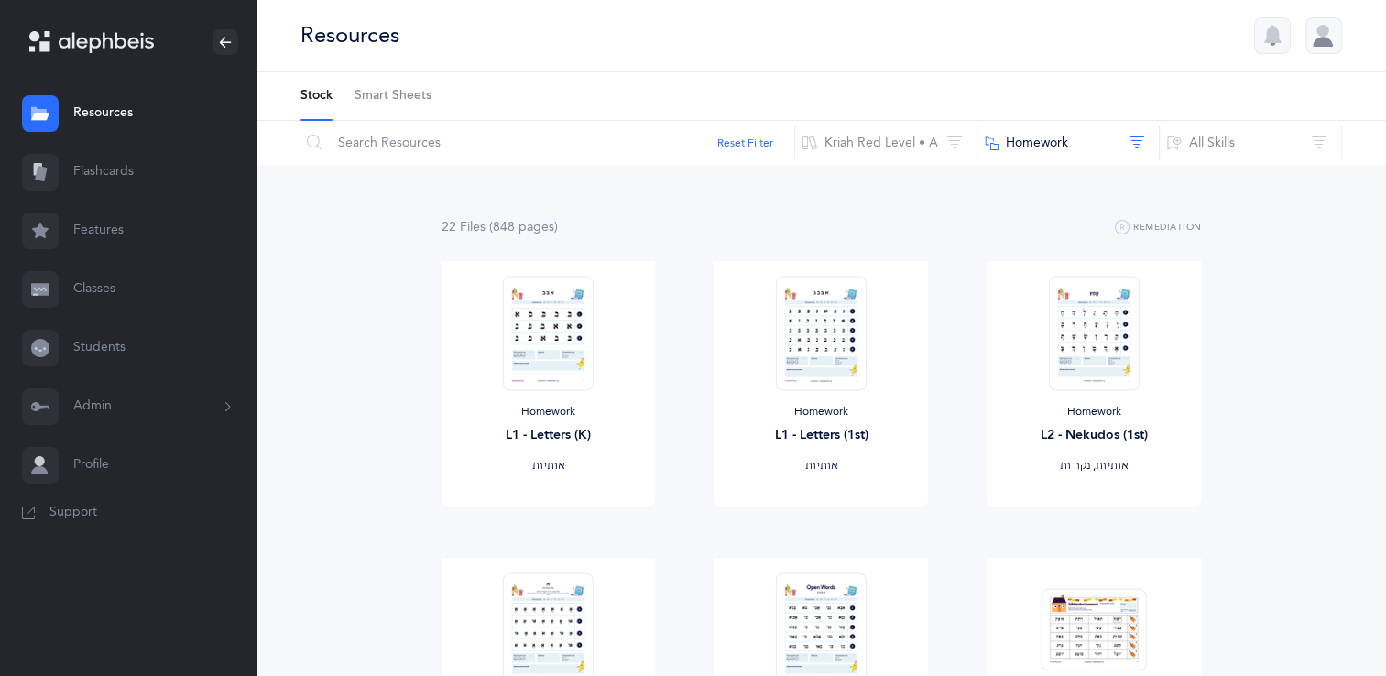
scroll to position [0, 0]
click at [1063, 148] on button "Homework" at bounding box center [1067, 144] width 183 height 44
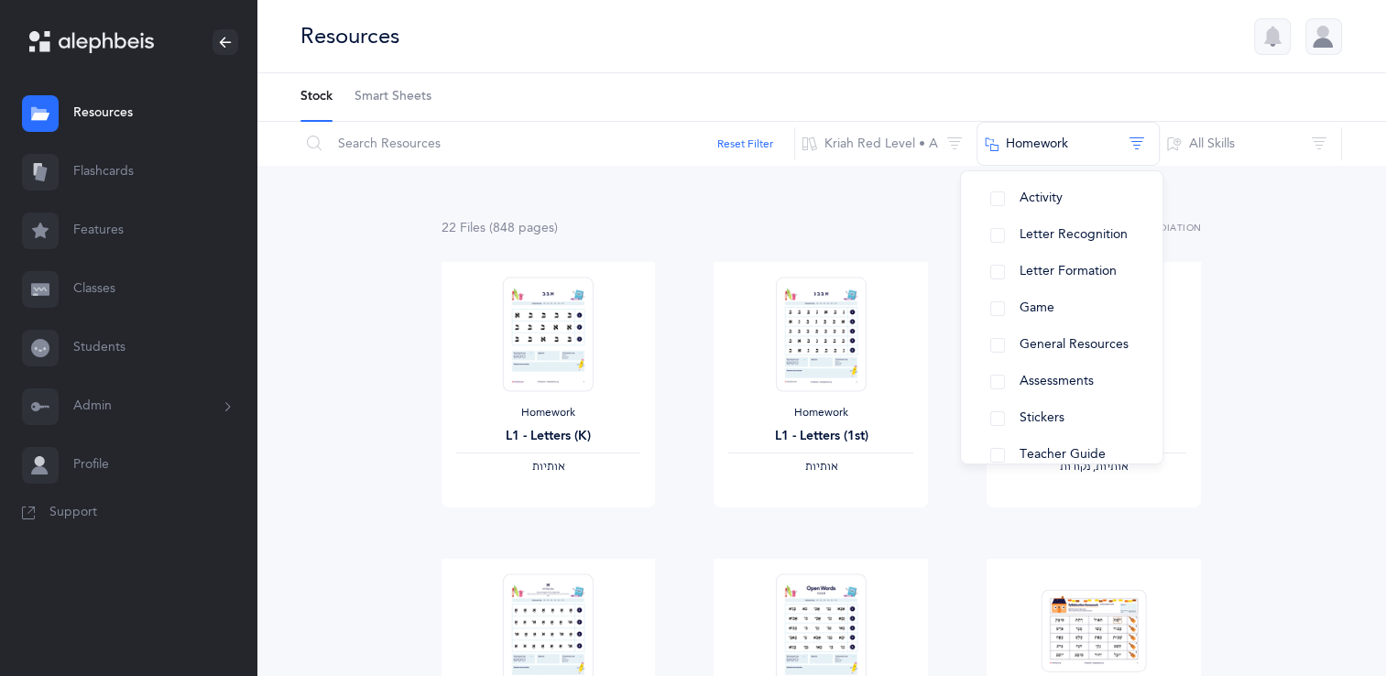
scroll to position [245, 0]
click at [1088, 378] on span "Assessments" at bounding box center [1056, 375] width 74 height 15
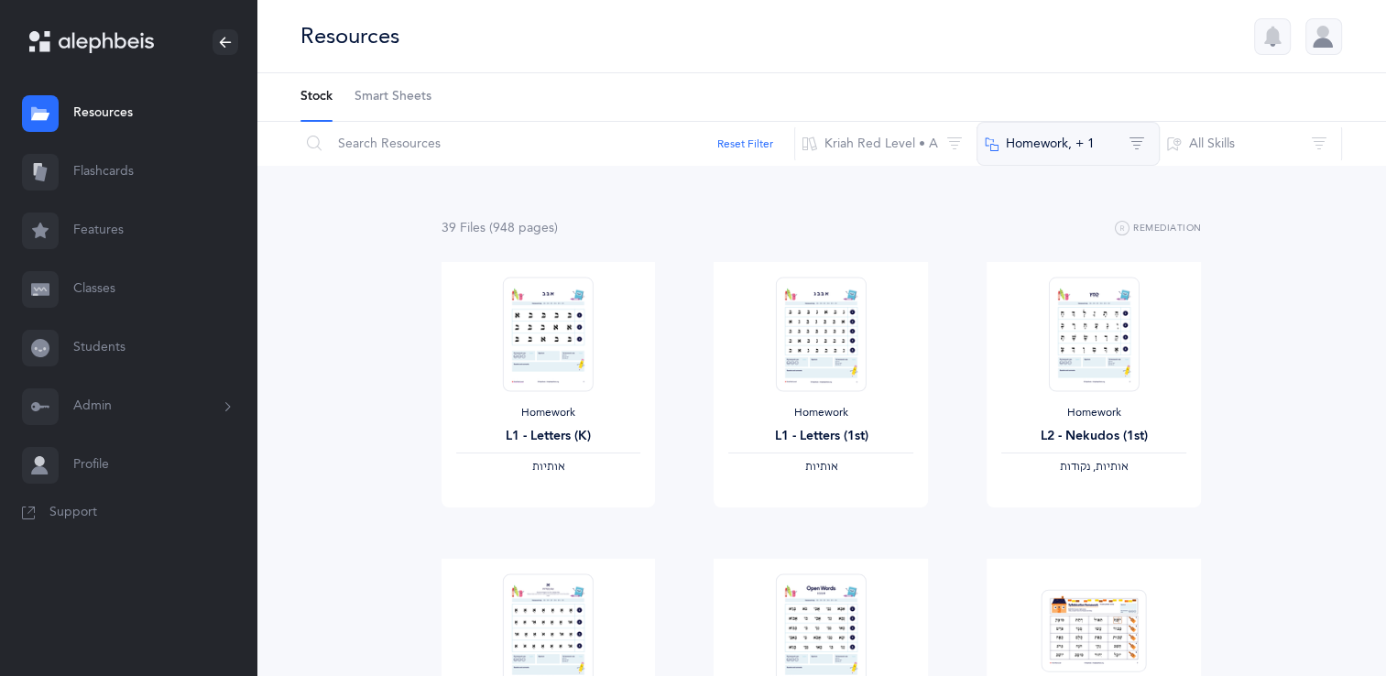
click at [1022, 133] on button "Homework‪, + 1‬" at bounding box center [1067, 144] width 183 height 44
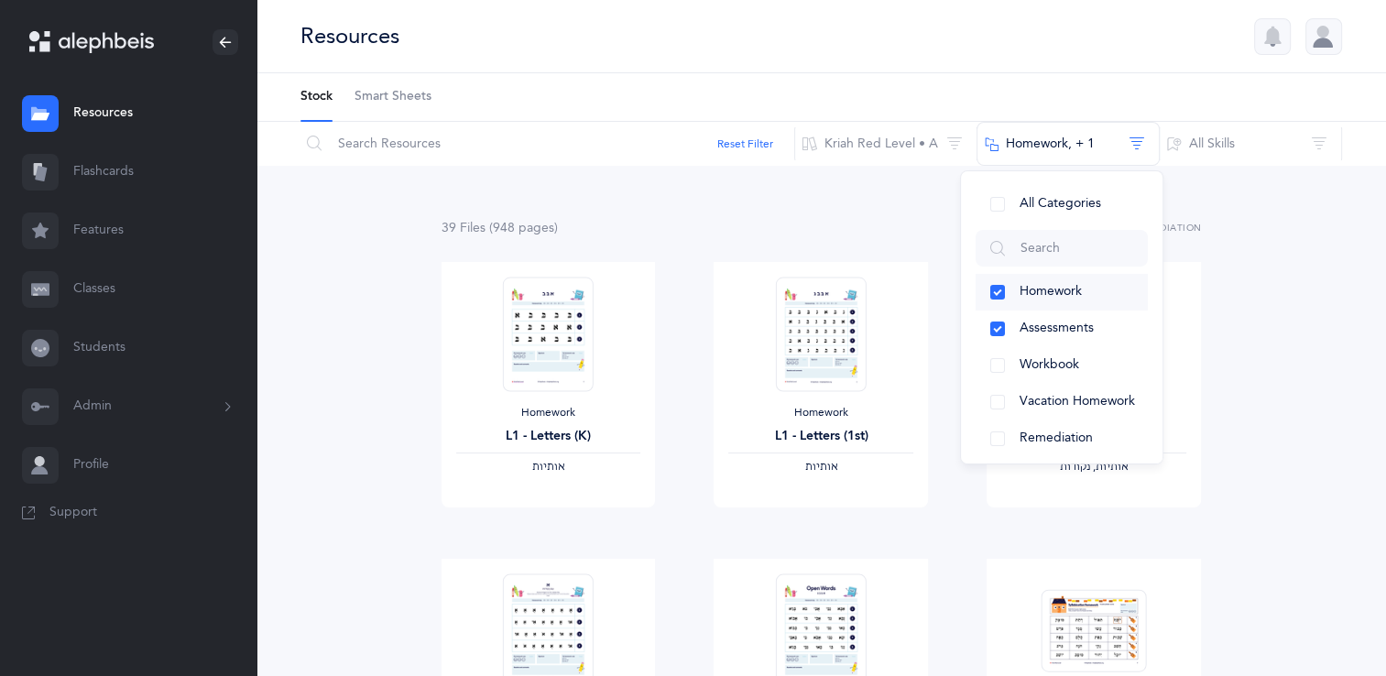
click at [1033, 293] on span "Homework" at bounding box center [1050, 291] width 62 height 15
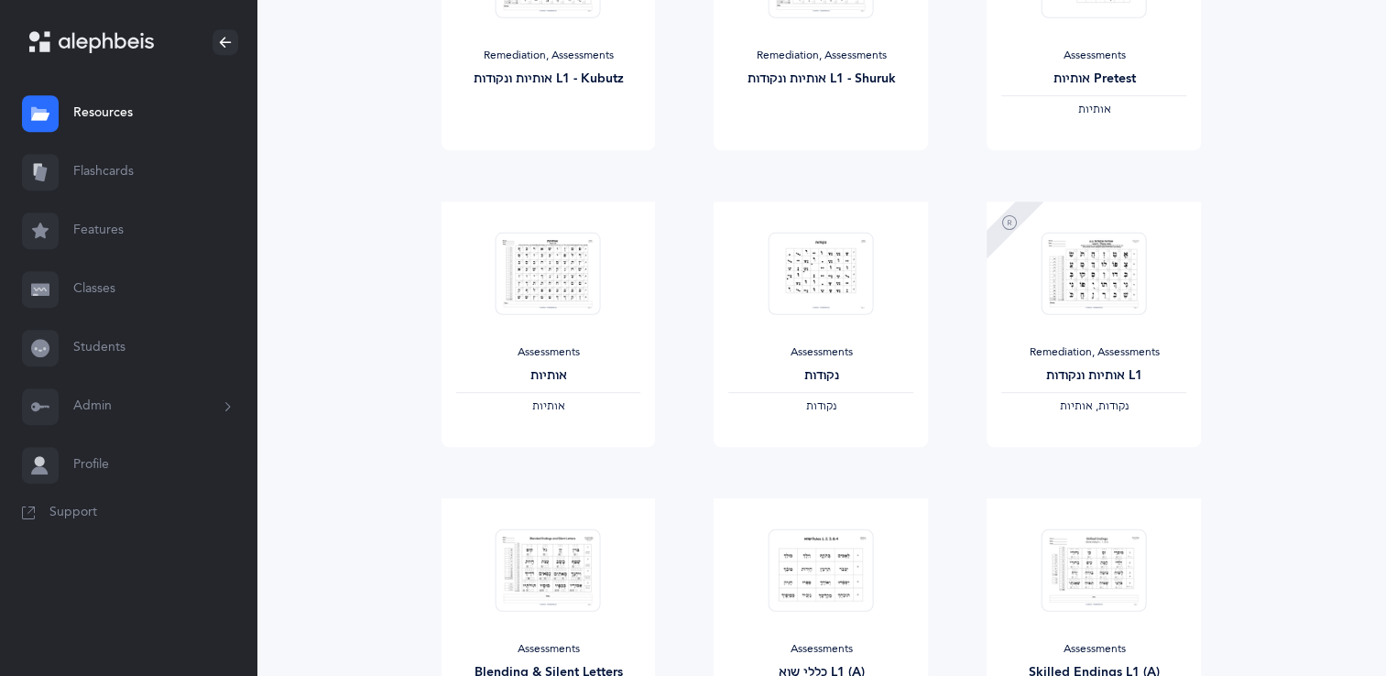
scroll to position [952, 0]
click at [828, 468] on span "View" at bounding box center [820, 463] width 29 height 16
click at [441, 178] on div "View" at bounding box center [548, 166] width 214 height 37
click at [441, 178] on link "View" at bounding box center [548, 166] width 214 height 37
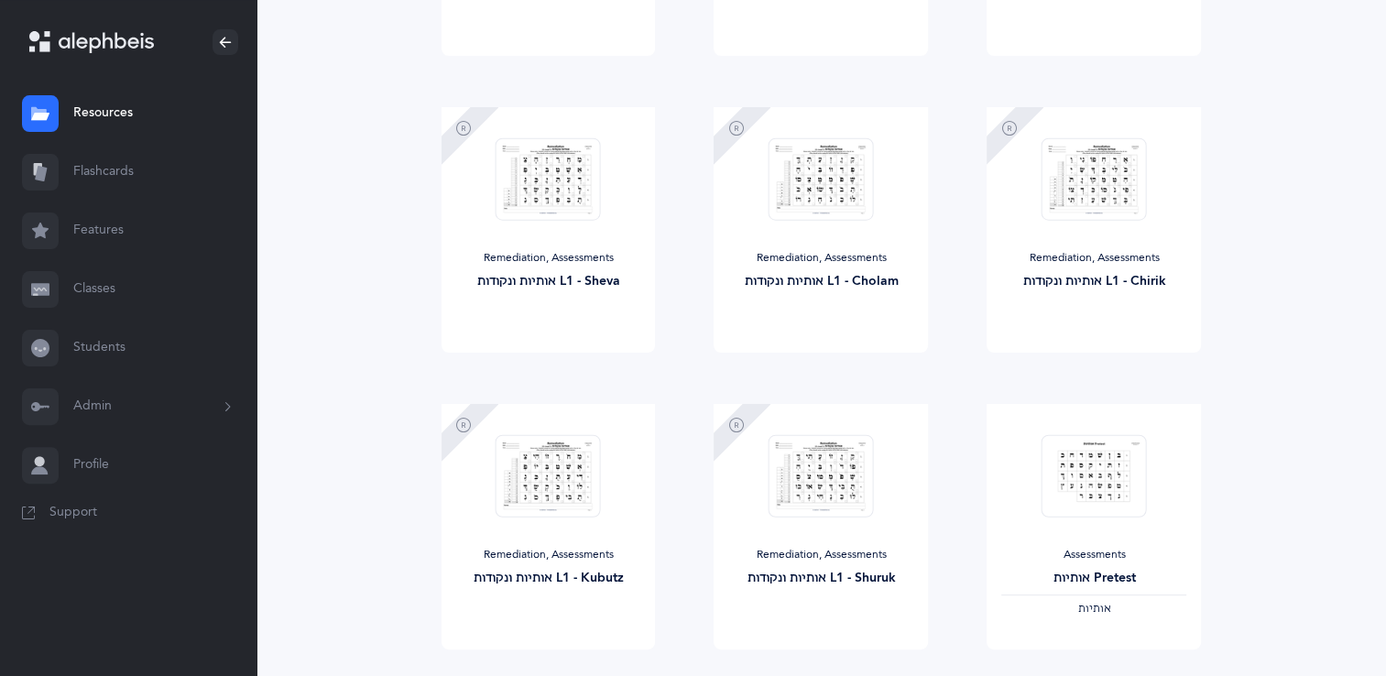
scroll to position [0, 0]
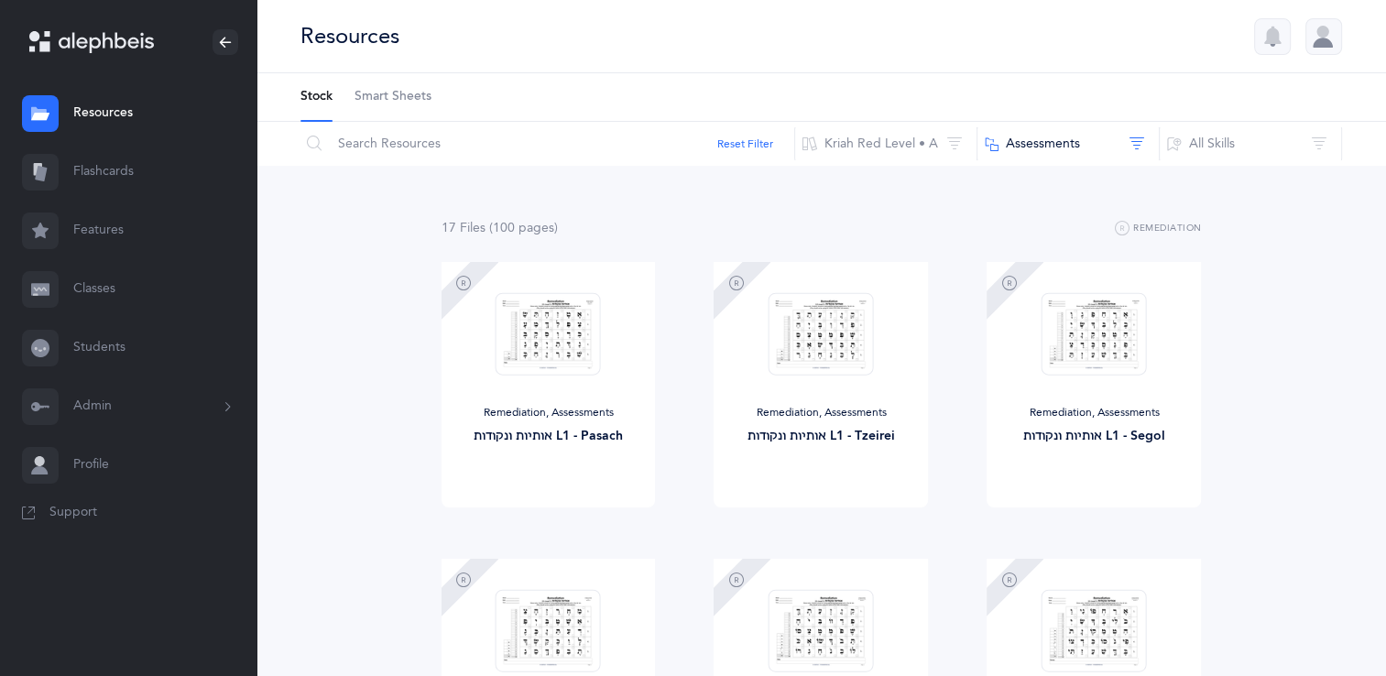
click at [400, 93] on span "Smart Sheets" at bounding box center [392, 97] width 77 height 18
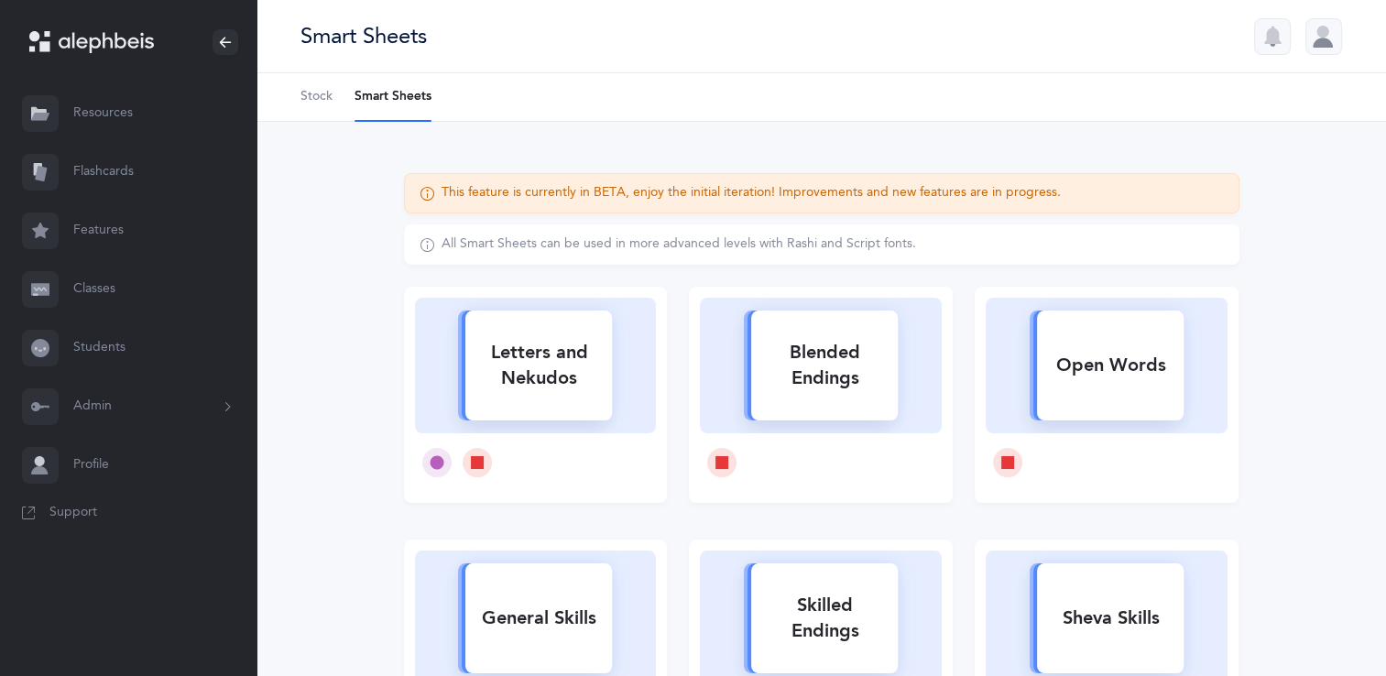
click at [573, 597] on div "General Skills" at bounding box center [538, 618] width 147 height 48
select select
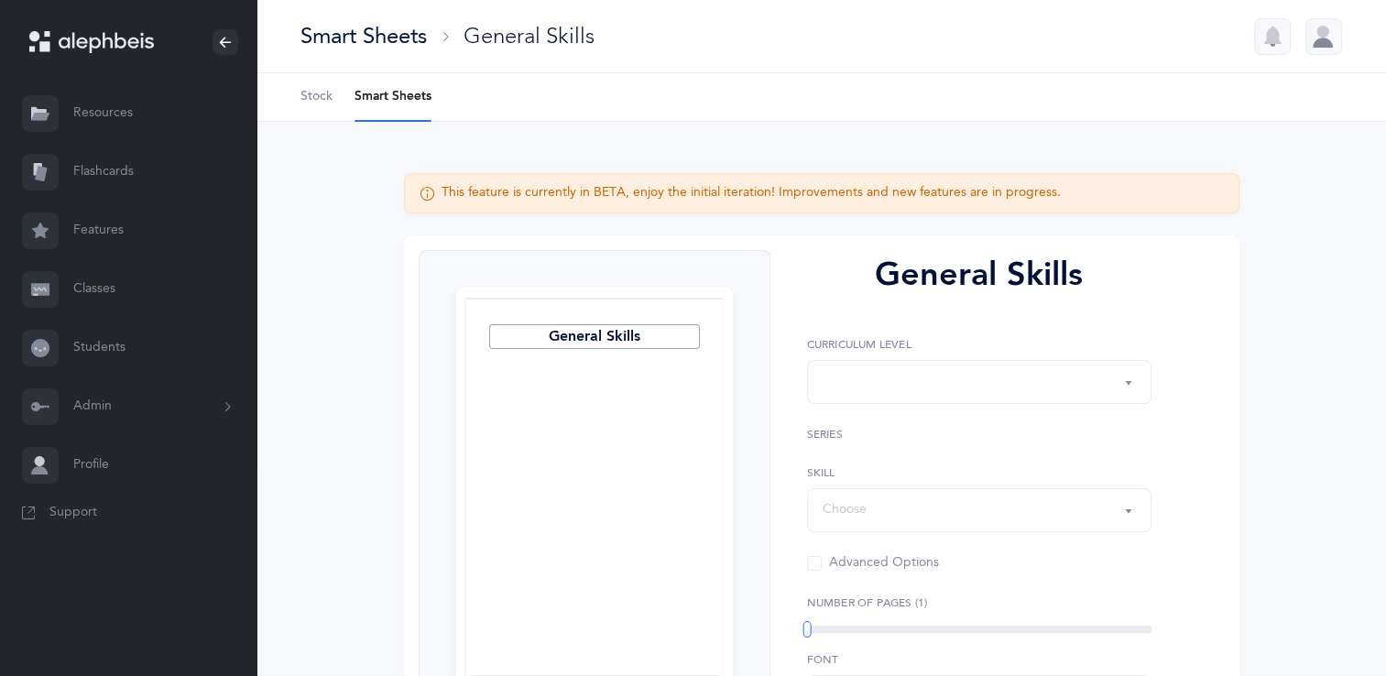
select select "Silent Letters"
click at [905, 559] on div "Silent Letters" at bounding box center [978, 546] width 313 height 31
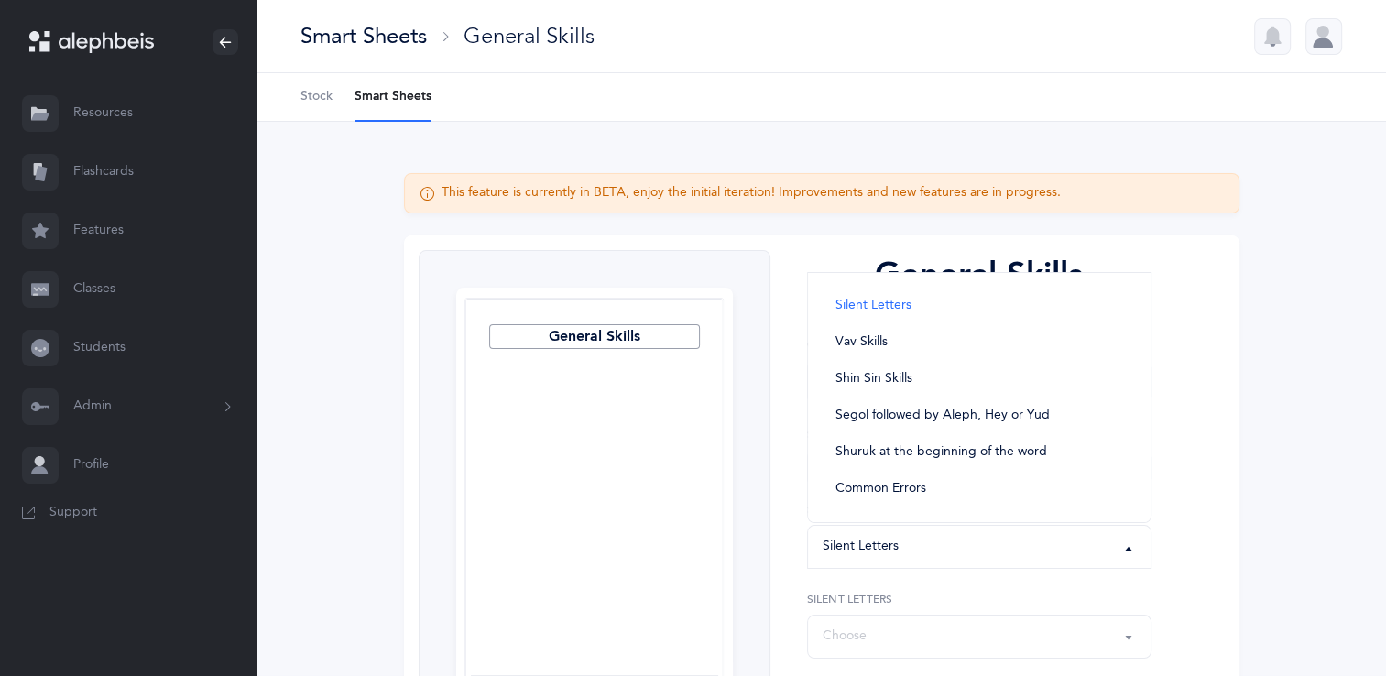
click at [1307, 408] on div "This feature is currently in BETA, enjoy the initial iteration! Improvements an…" at bounding box center [820, 609] width 1129 height 974
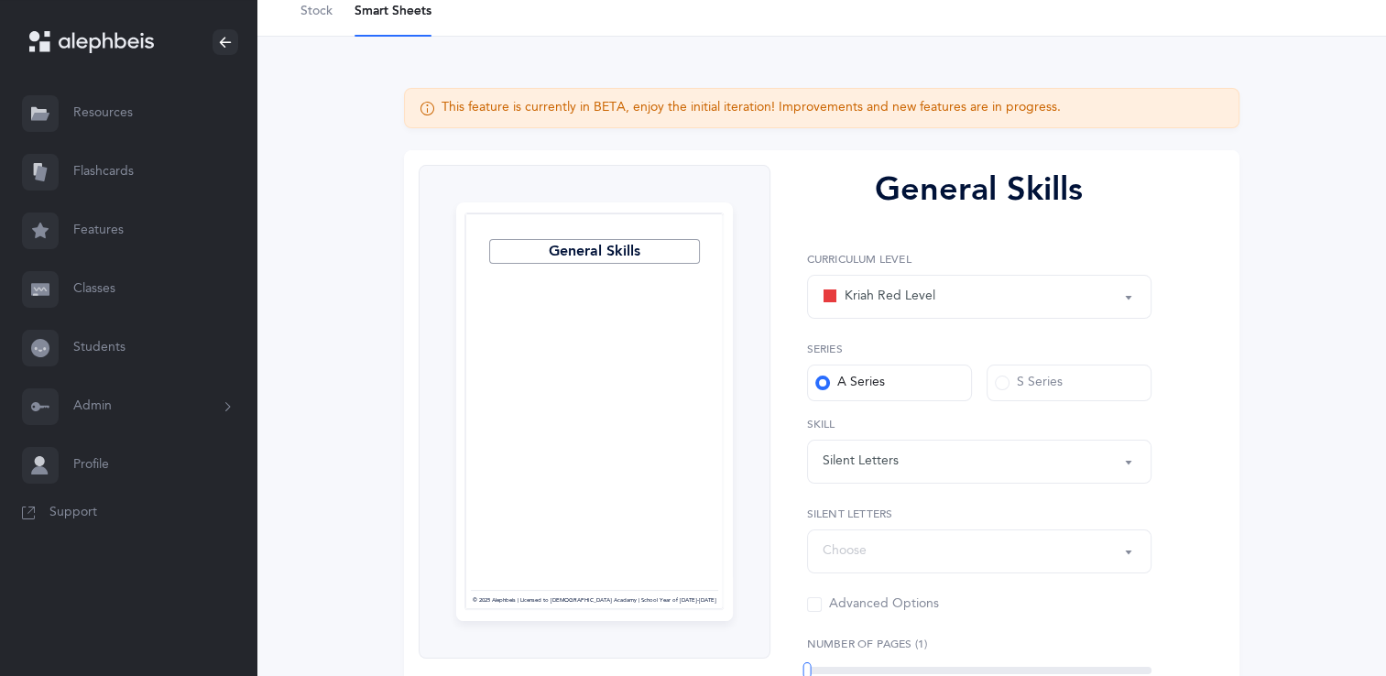
scroll to position [181, 0]
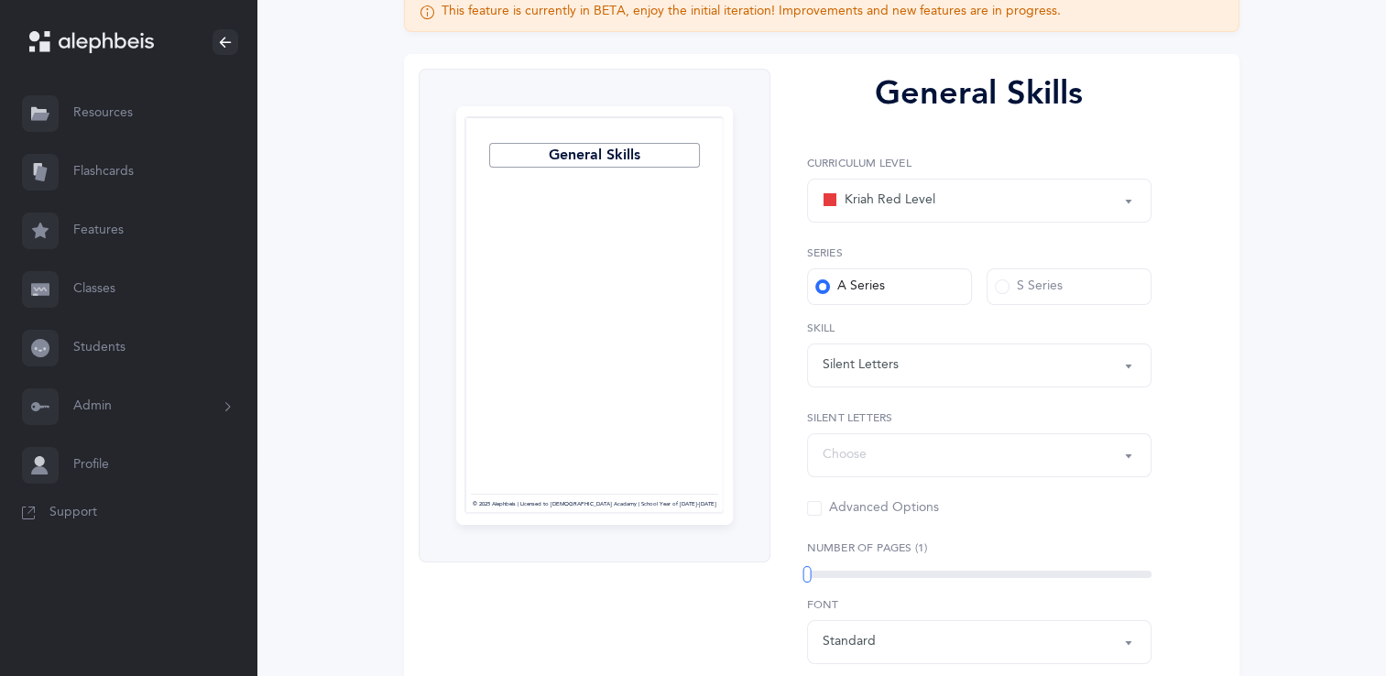
click at [887, 451] on div "Choose" at bounding box center [978, 455] width 313 height 31
drag, startPoint x: 893, startPoint y: 517, endPoint x: 843, endPoint y: 508, distance: 50.1
click at [843, 508] on link "Aleph" at bounding box center [978, 510] width 313 height 37
select select "82"
click at [1353, 429] on div "This feature is currently in BETA, enjoy the initial iteration! Improvements an…" at bounding box center [820, 427] width 1129 height 974
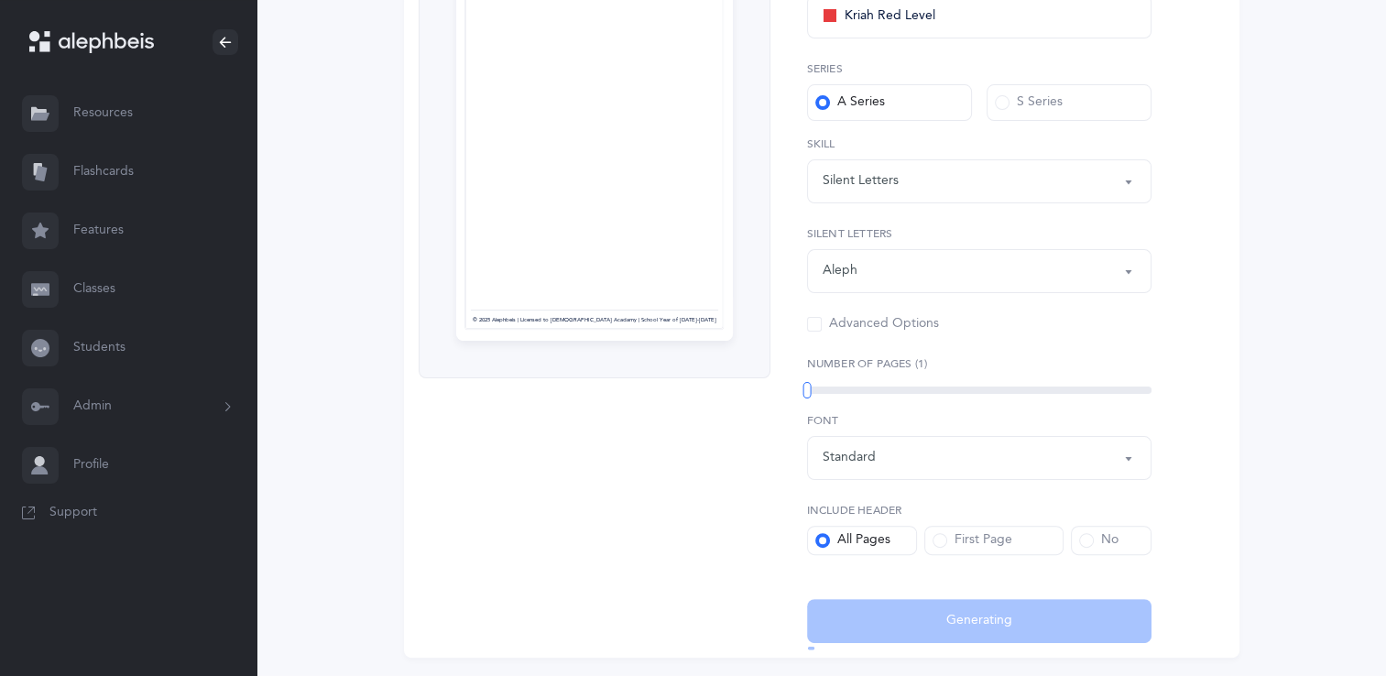
scroll to position [368, 0]
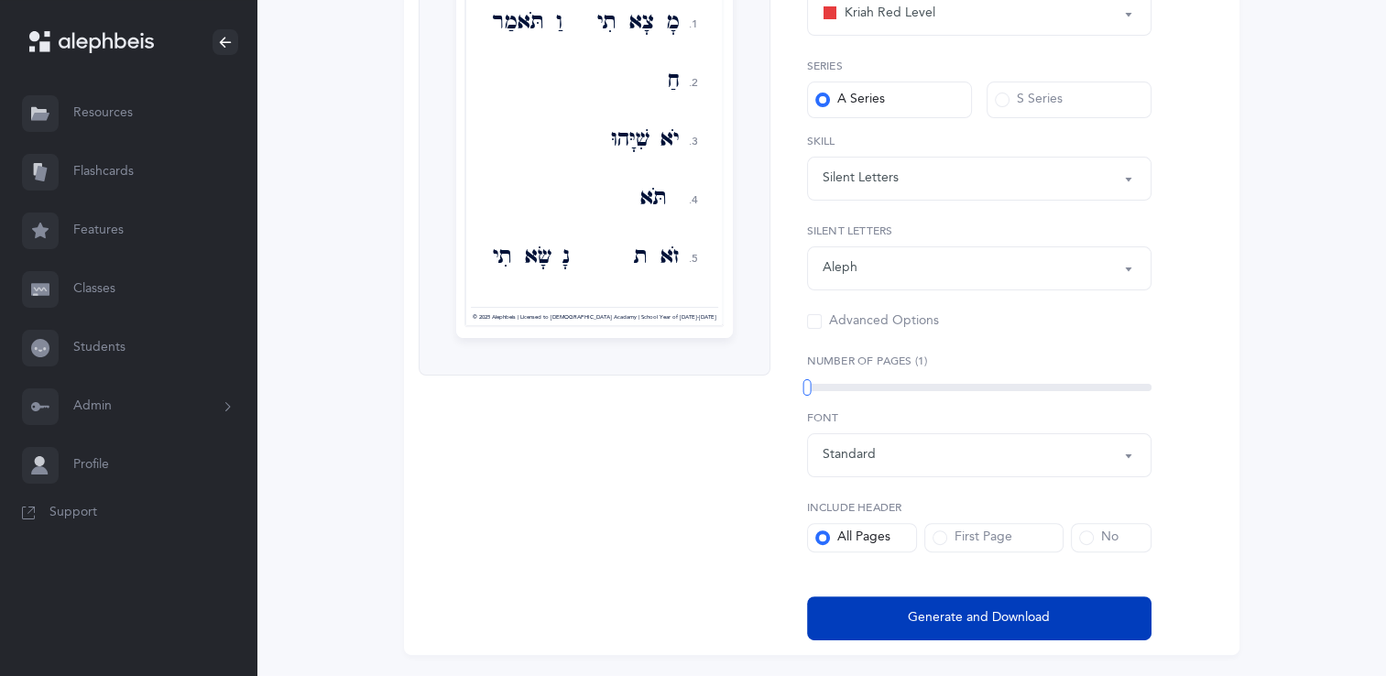
click at [998, 616] on span "Generate and Download" at bounding box center [979, 617] width 142 height 19
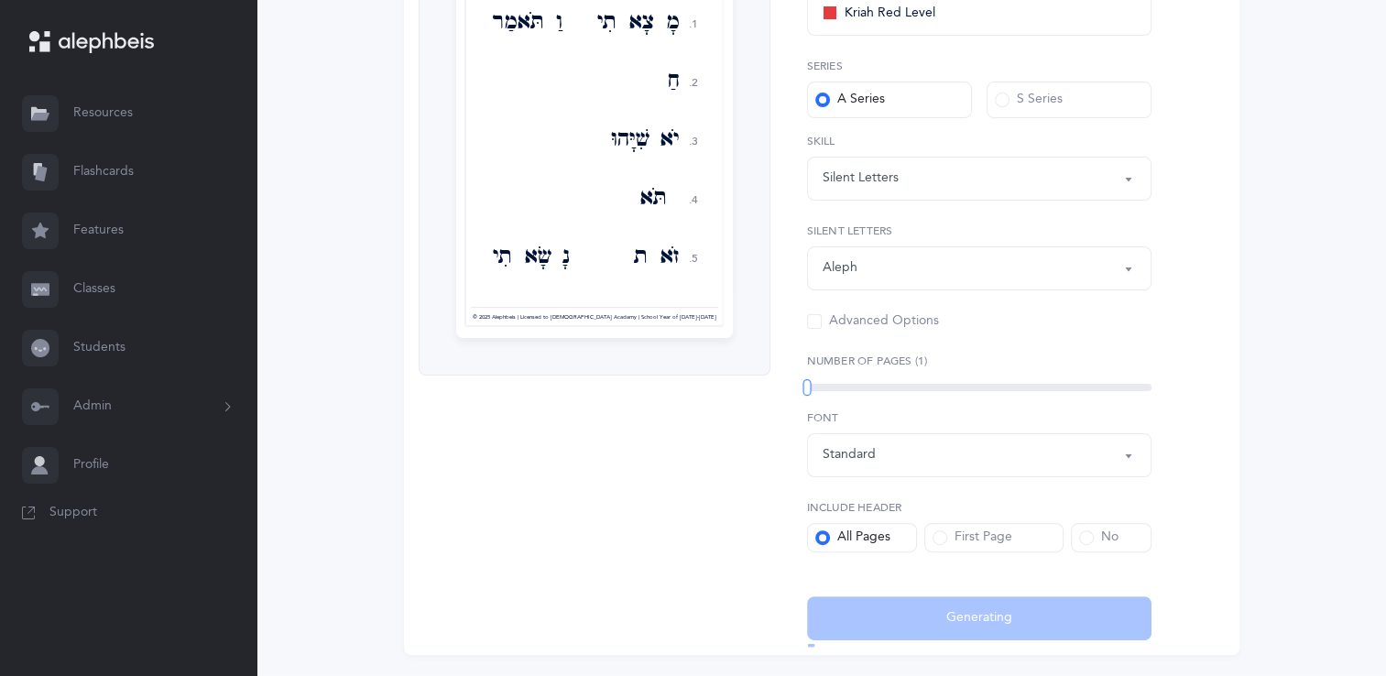
select select "Silent Letters"
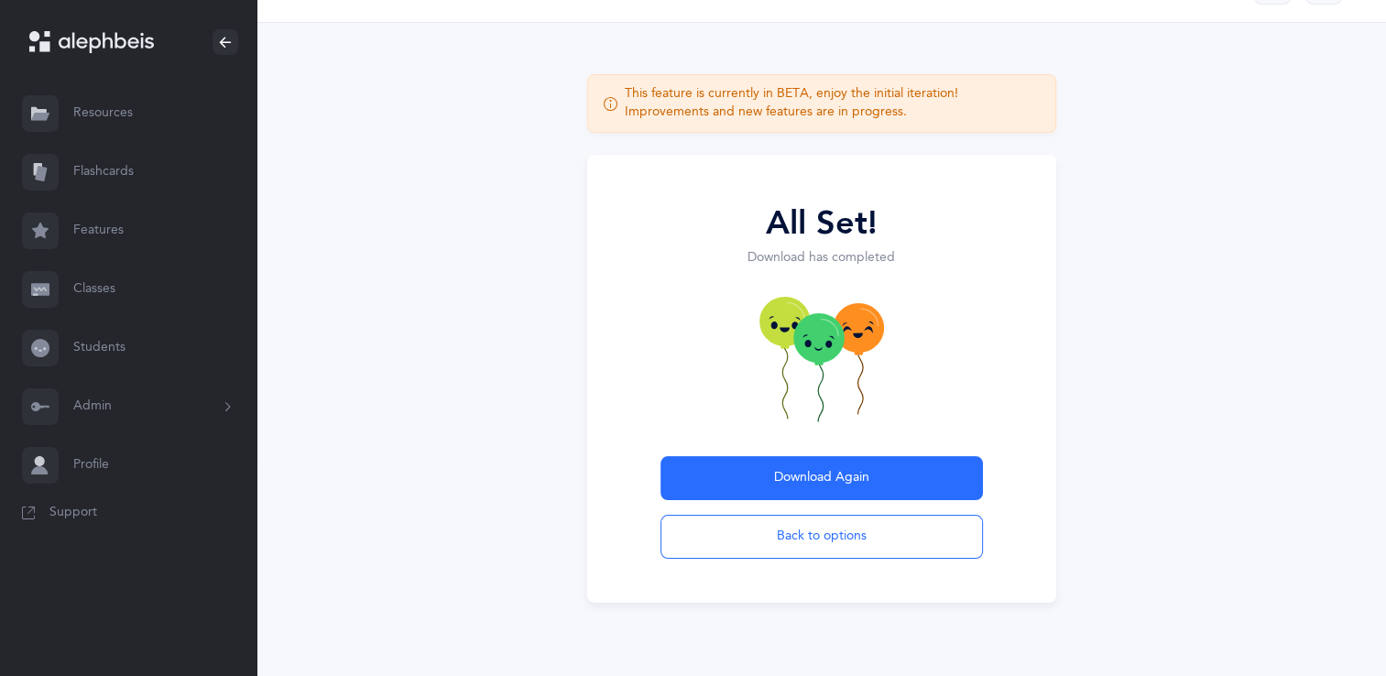
scroll to position [49, 0]
click at [129, 112] on link "Resources" at bounding box center [128, 113] width 256 height 59
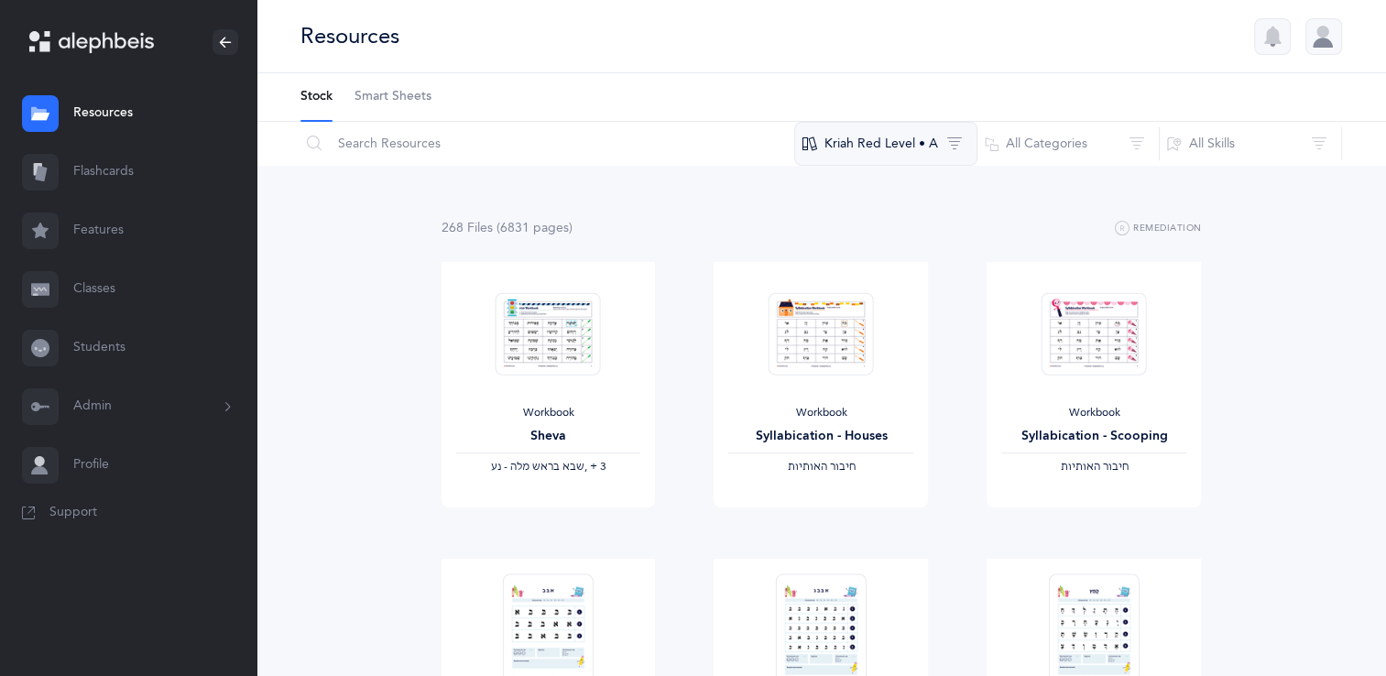
click at [880, 149] on button "Kriah Red Level • A" at bounding box center [885, 144] width 183 height 44
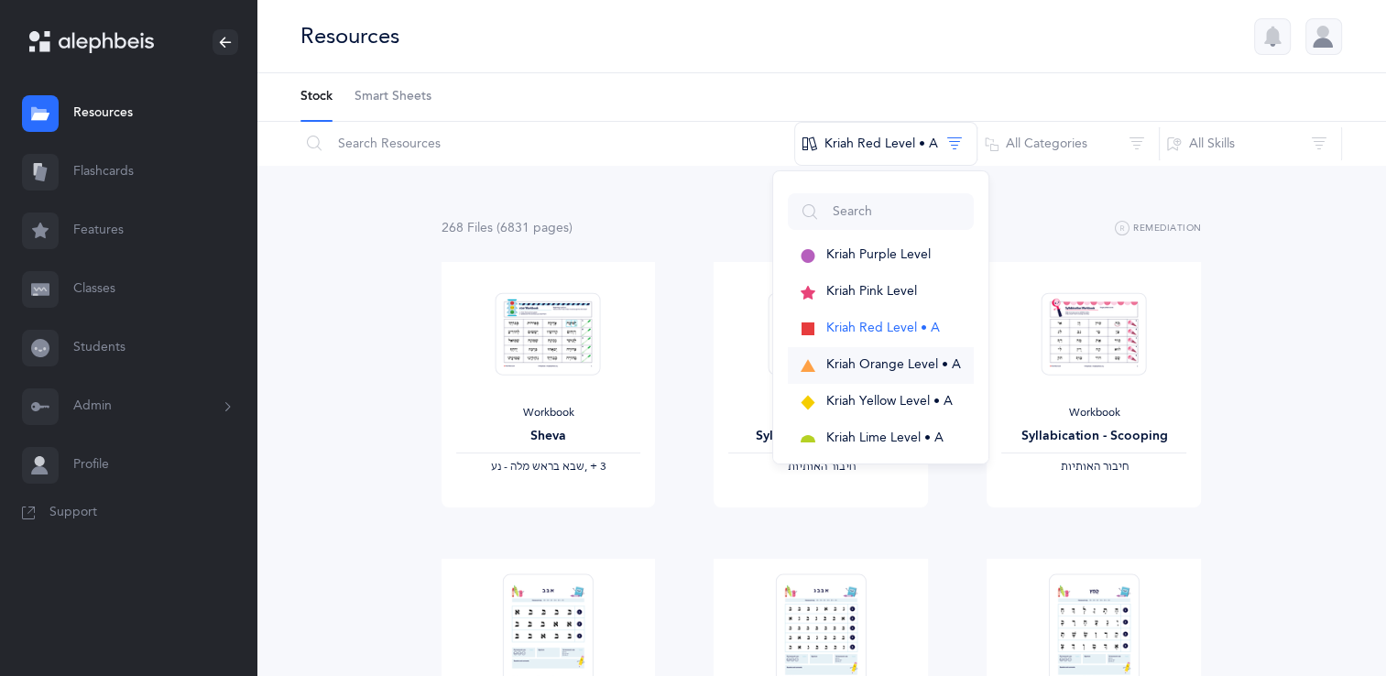
click at [826, 364] on span "Kriah Orange Level • A" at bounding box center [893, 364] width 135 height 15
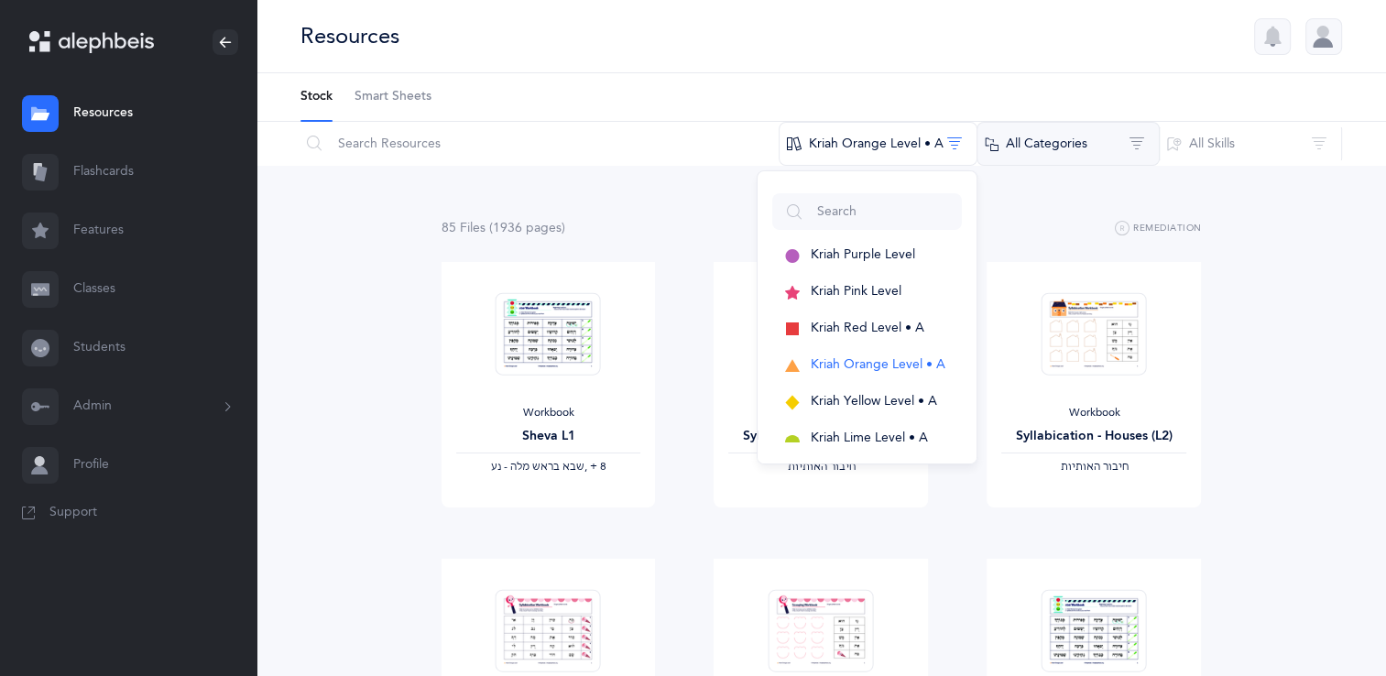
click at [1055, 139] on button "All Categories" at bounding box center [1067, 144] width 183 height 44
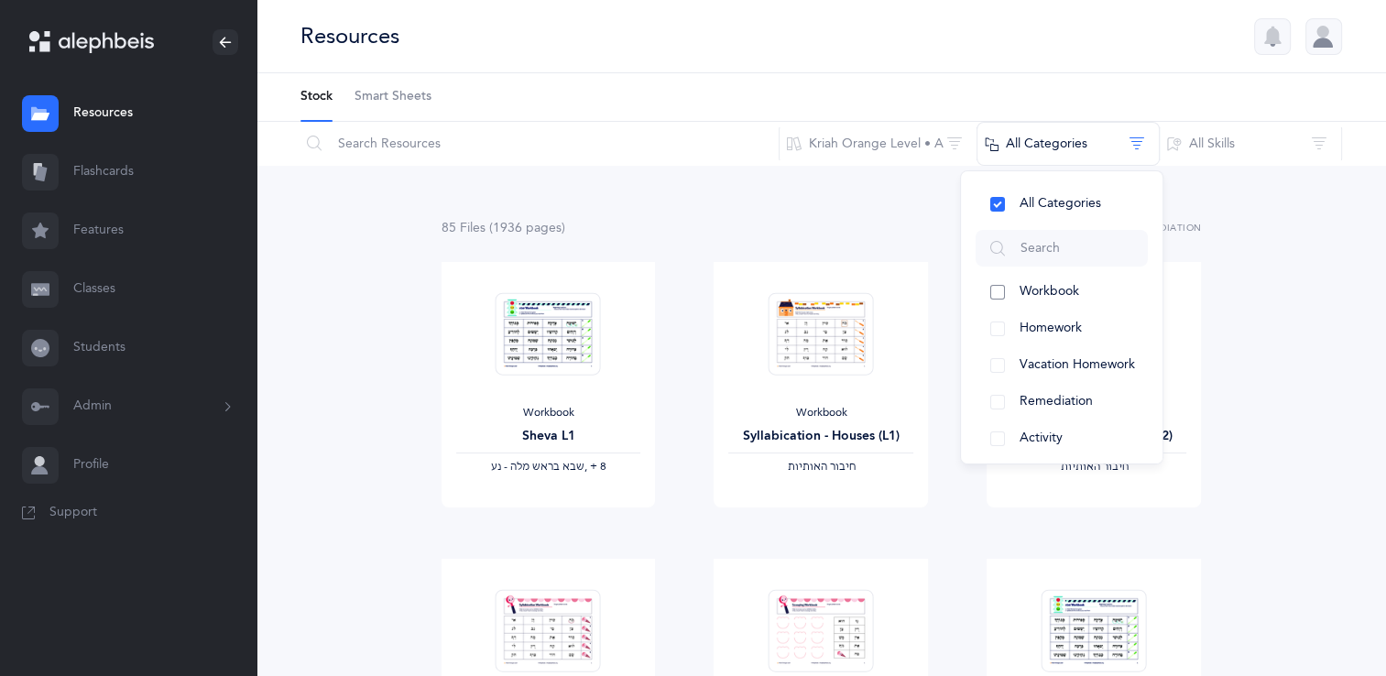
click at [1048, 294] on span "Workbook" at bounding box center [1049, 291] width 60 height 15
